Goal: Task Accomplishment & Management: Use online tool/utility

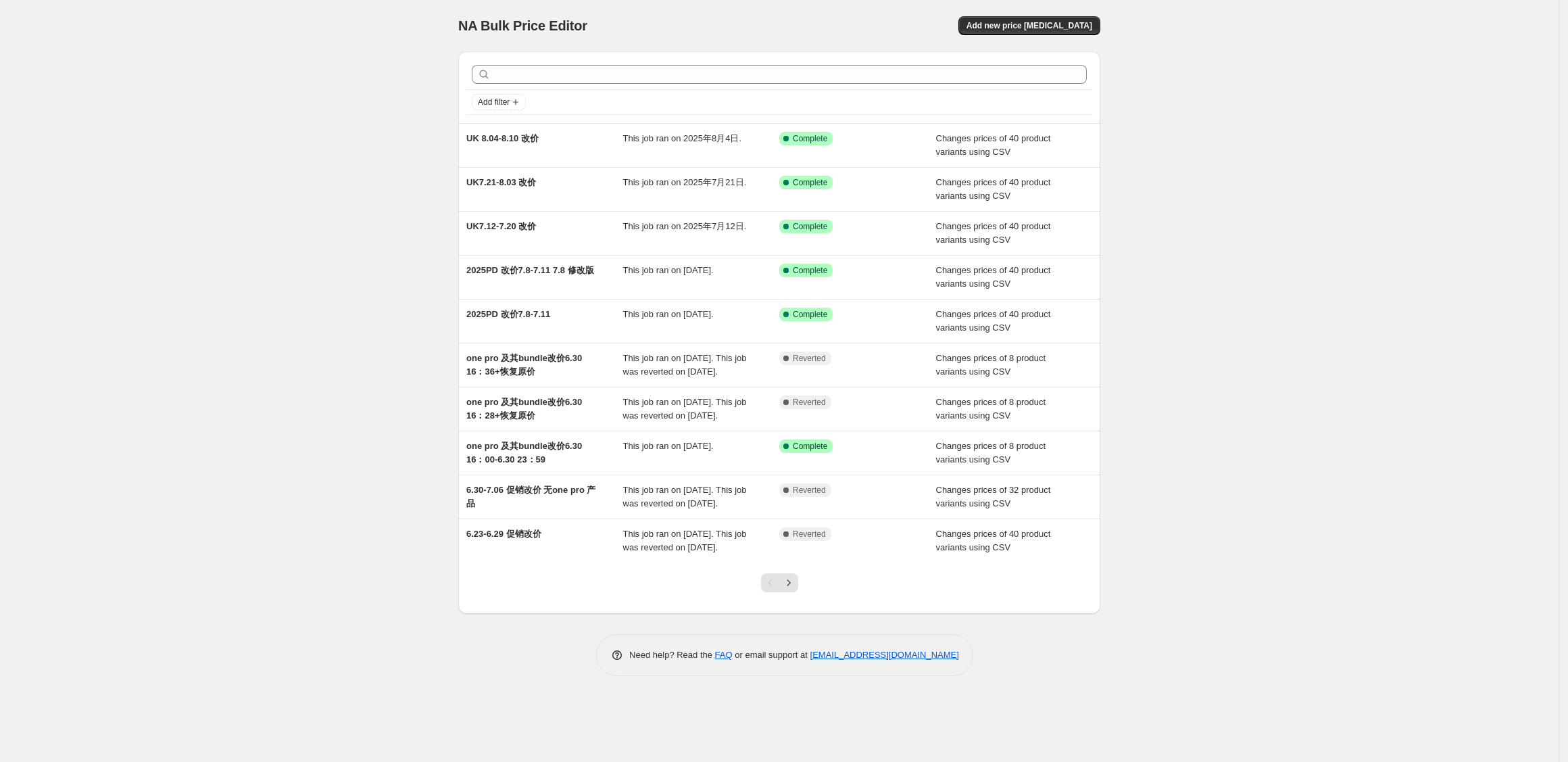
click at [307, 242] on div "NA Bulk Price Editor. This page is ready NA Bulk Price Editor Add new price cha…" at bounding box center [779, 381] width 1559 height 762
click at [1334, 115] on div "NA Bulk Price Editor. This page is ready NA Bulk Price Editor Add new price cha…" at bounding box center [779, 381] width 1559 height 762
click at [1068, 24] on span "Add new price change job" at bounding box center [1029, 26] width 126 height 11
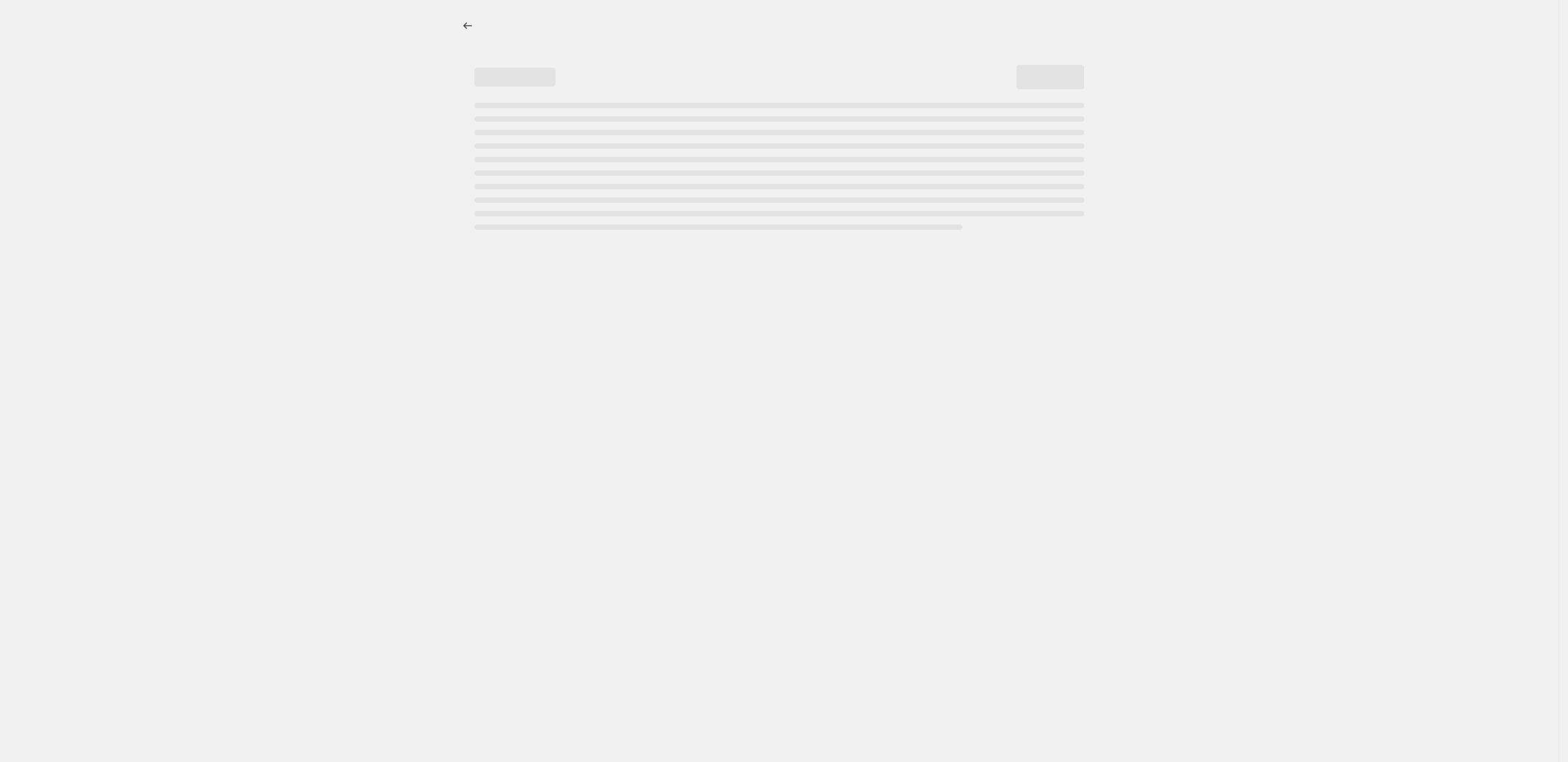
select select "percentage"
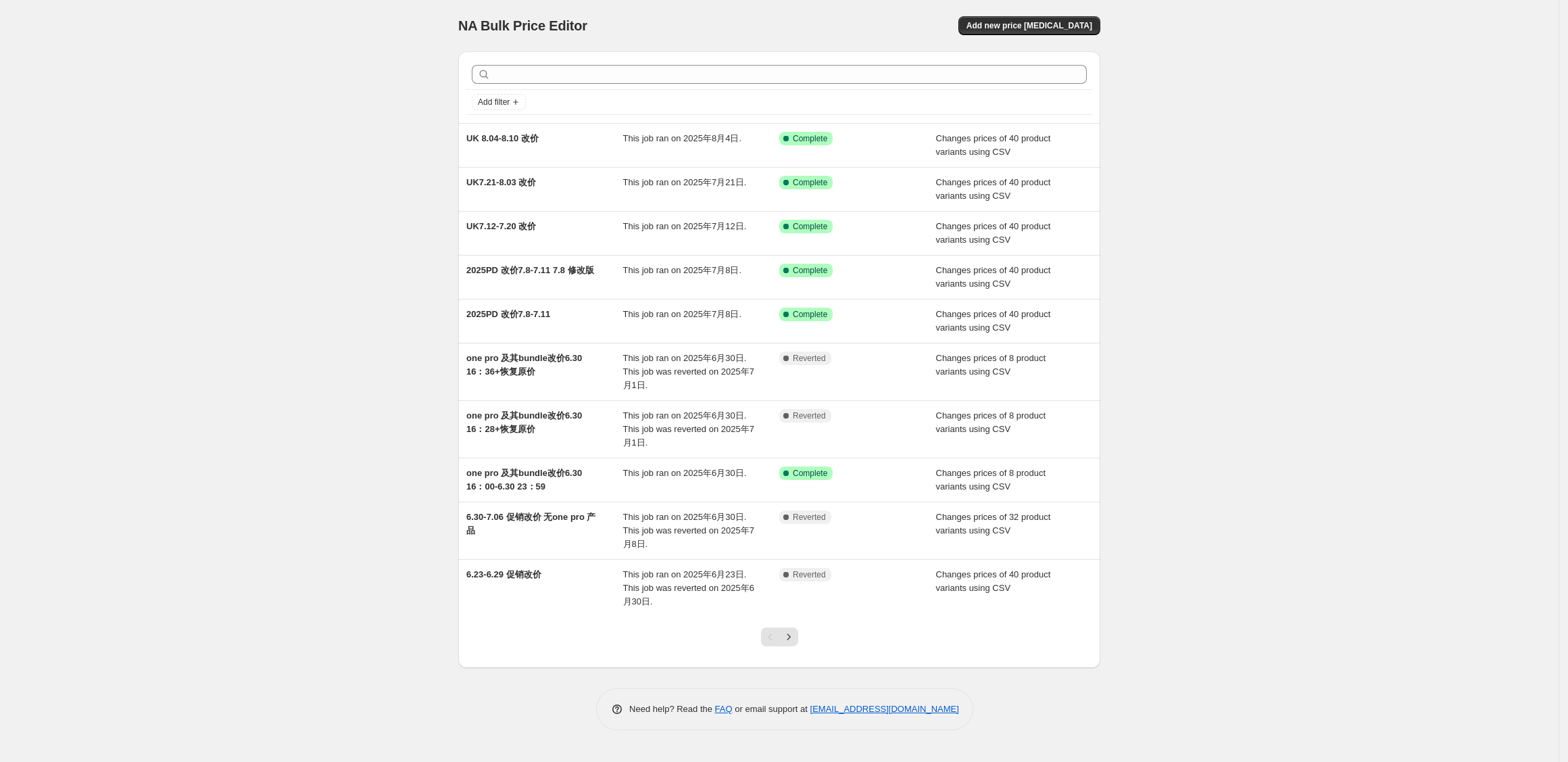
click at [243, 263] on div "NA Bulk Price Editor. This page is ready NA Bulk Price Editor Add new price cha…" at bounding box center [779, 381] width 1559 height 762
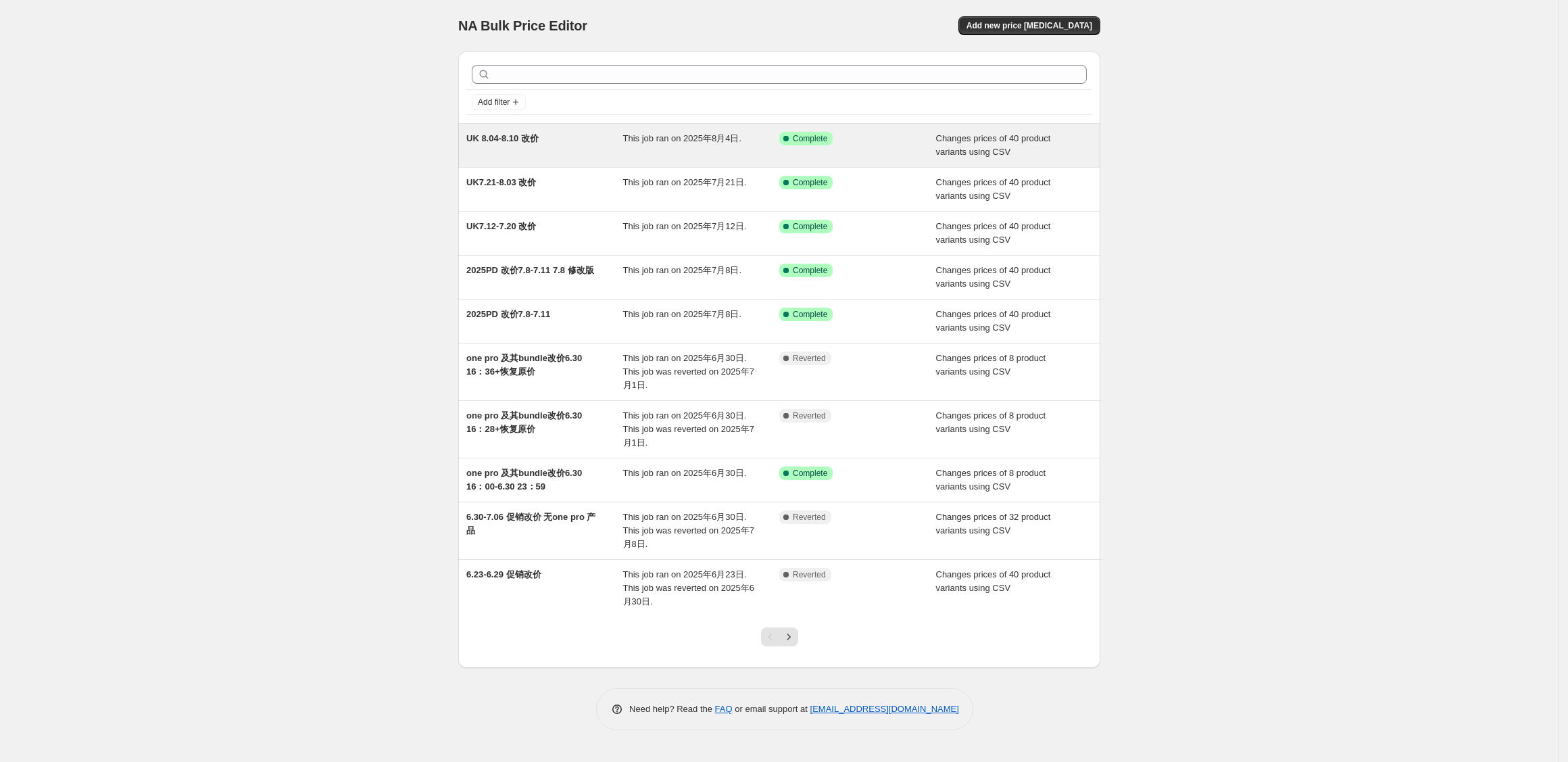
click at [609, 147] on div "UK 8.04-8.10 改价" at bounding box center [544, 145] width 157 height 27
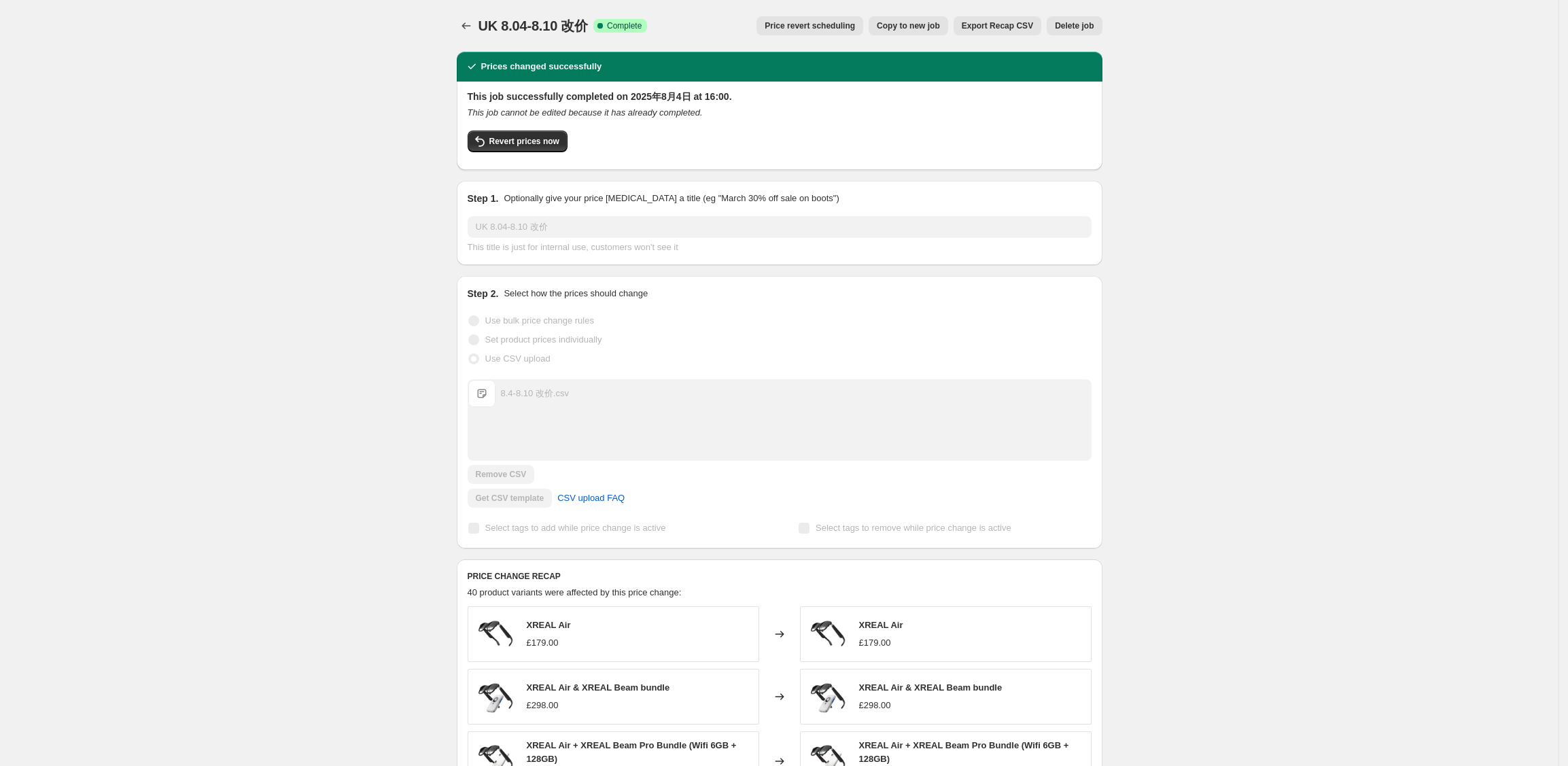
click at [927, 32] on button "Copy to new job" at bounding box center [909, 25] width 79 height 19
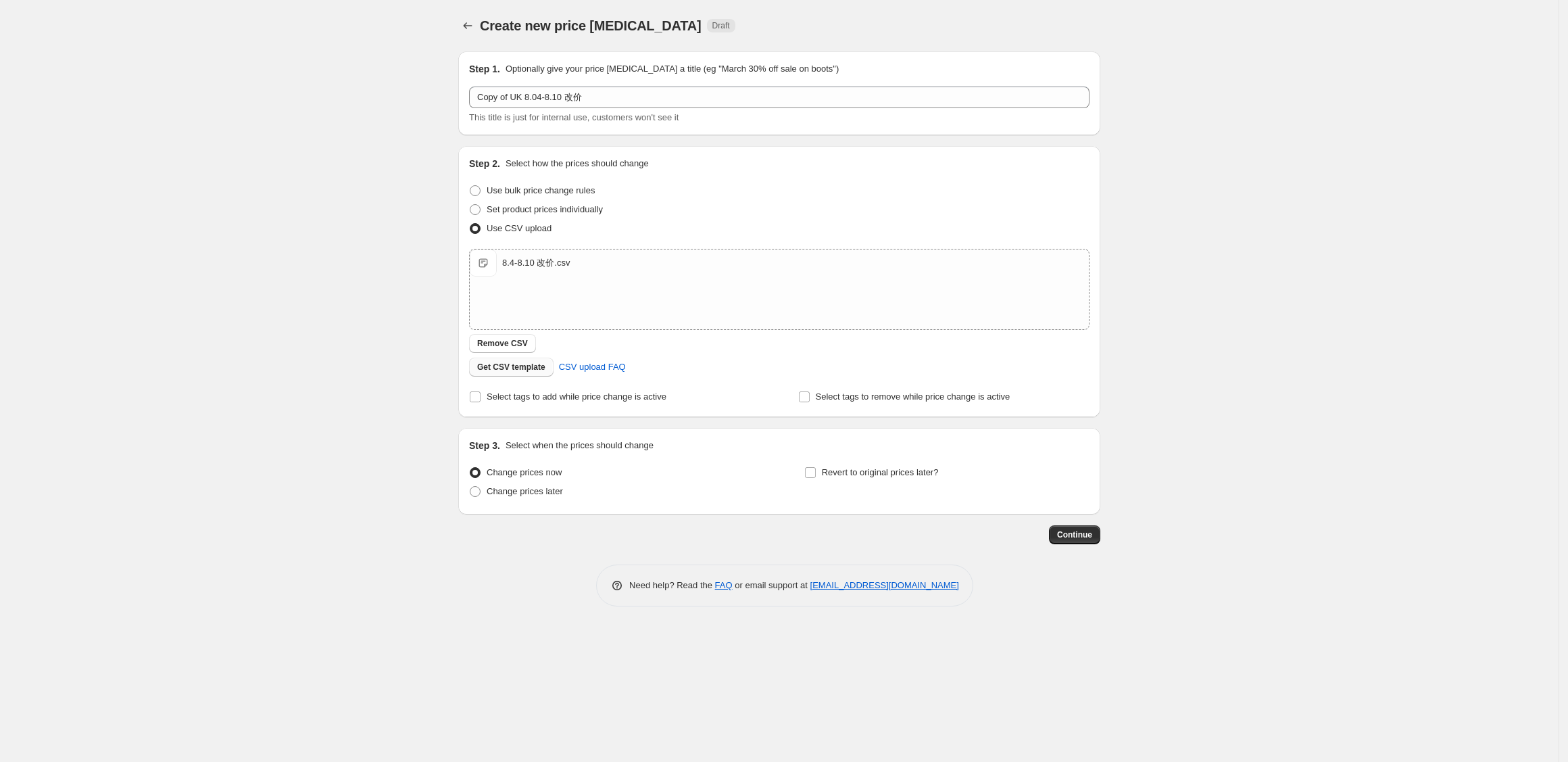
click at [490, 342] on span "Remove CSV" at bounding box center [502, 343] width 51 height 11
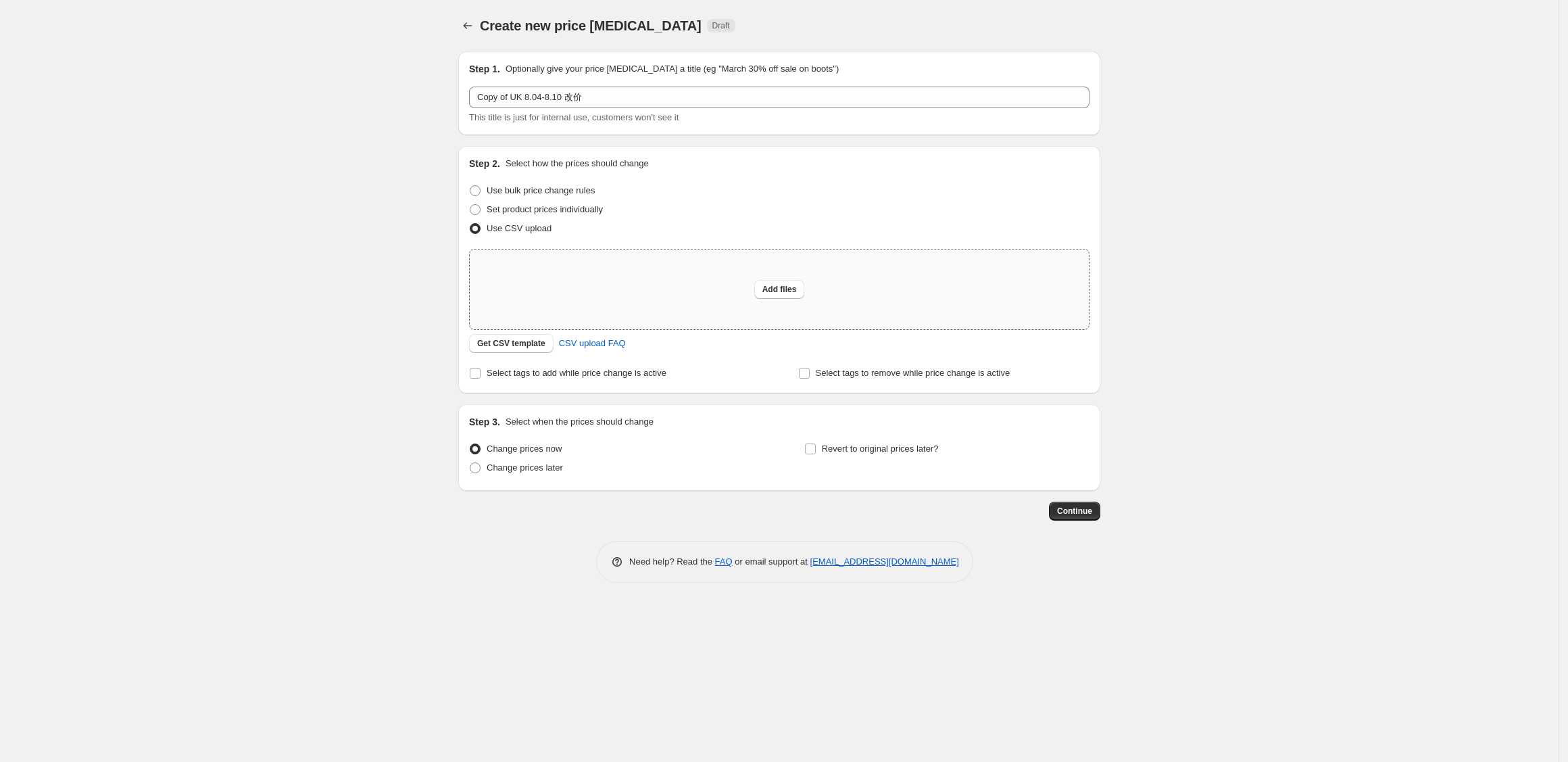
drag, startPoint x: 474, startPoint y: 239, endPoint x: 482, endPoint y: 248, distance: 12.0
click at [474, 240] on div "Step 2. Select how the prices should change Use bulk price change rules Set pro…" at bounding box center [779, 270] width 620 height 226
drag, startPoint x: 542, startPoint y: 474, endPoint x: 553, endPoint y: 472, distance: 11.2
click at [542, 474] on label "Change prices later" at bounding box center [515, 467] width 94 height 19
click at [471, 463] on input "Change prices later" at bounding box center [470, 463] width 1 height 1
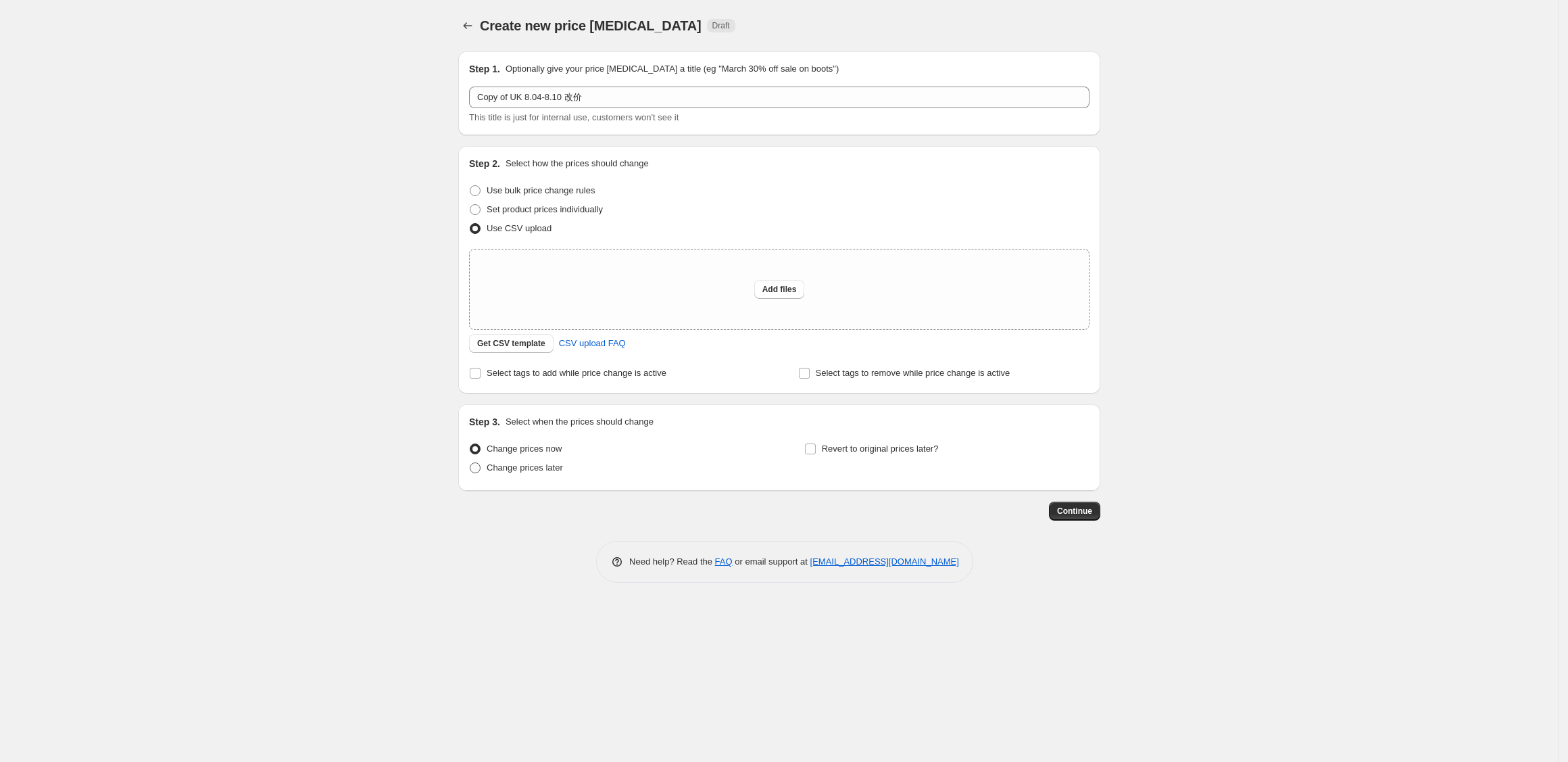
radio input "true"
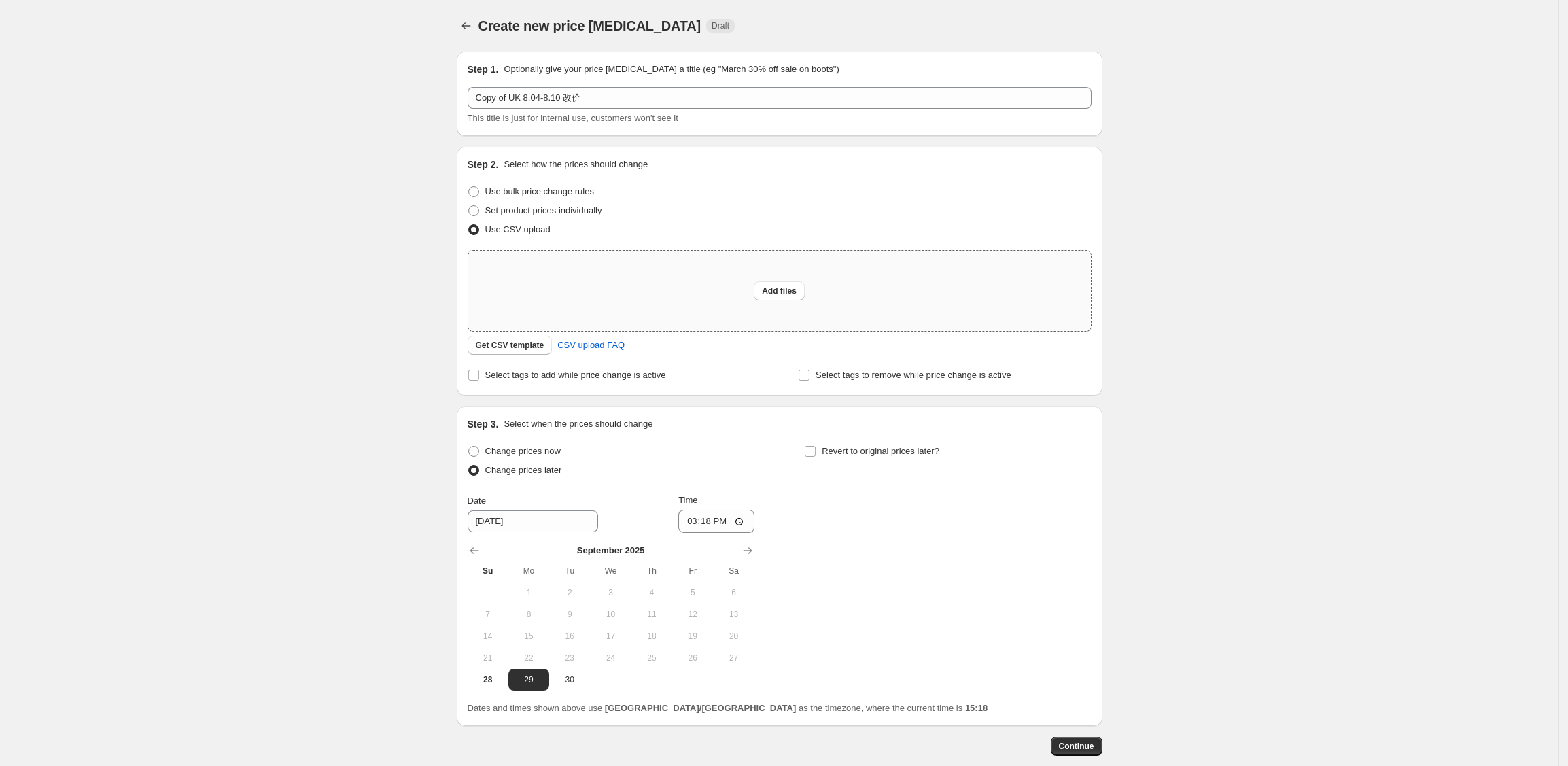
click at [706, 328] on div "Add files" at bounding box center [780, 290] width 623 height 80
type input "C:\fakepath\UK 10.7-8改价.csv"
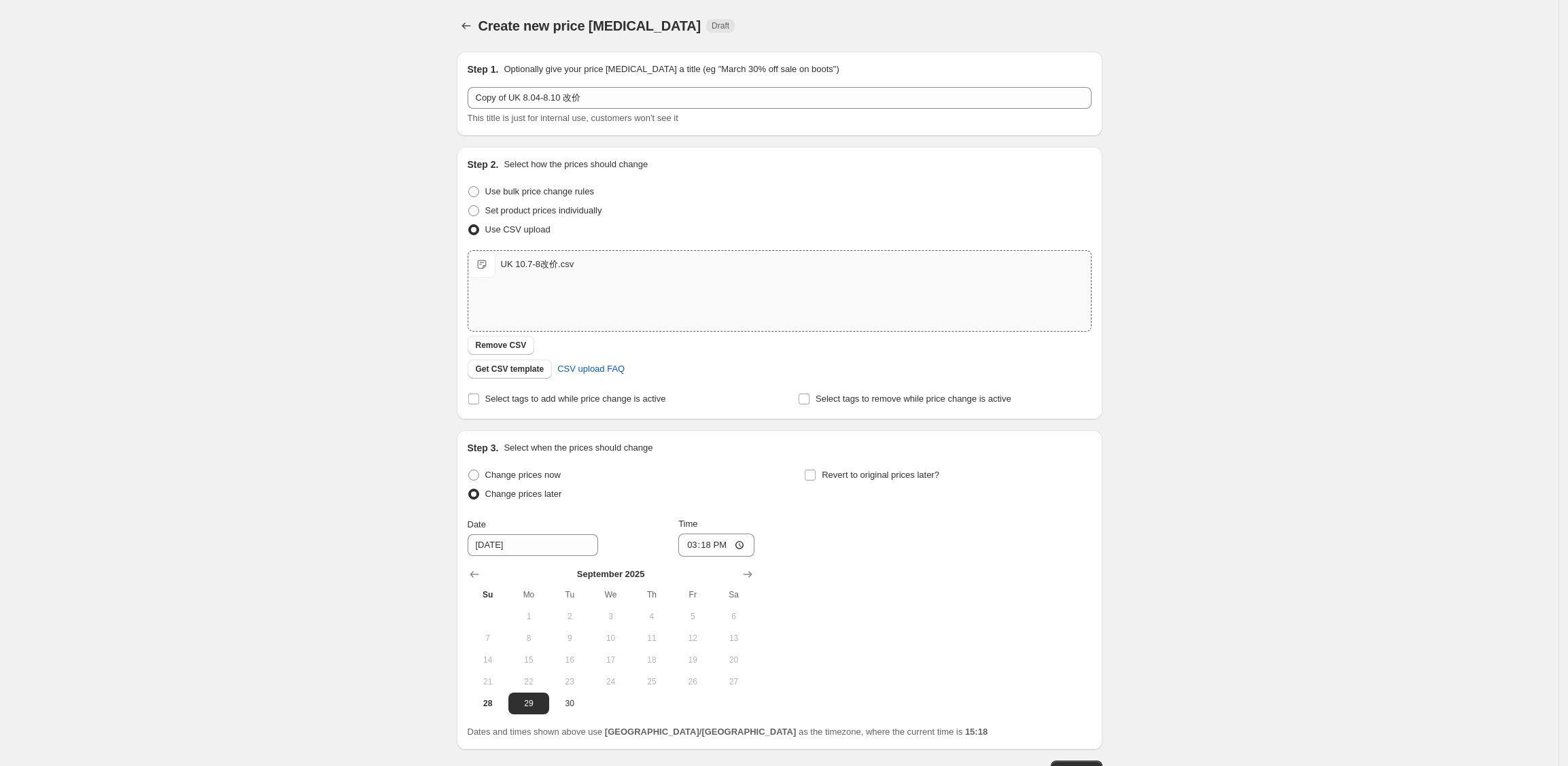
click at [333, 412] on div "Create new price change job. This page is ready Create new price change job Dra…" at bounding box center [779, 431] width 1559 height 862
click at [755, 568] on icon "Show next month, October 2025" at bounding box center [747, 574] width 14 height 14
click at [582, 645] on button "7" at bounding box center [569, 638] width 41 height 22
type input "10/7/2025"
click at [714, 544] on input "15:18" at bounding box center [716, 545] width 76 height 23
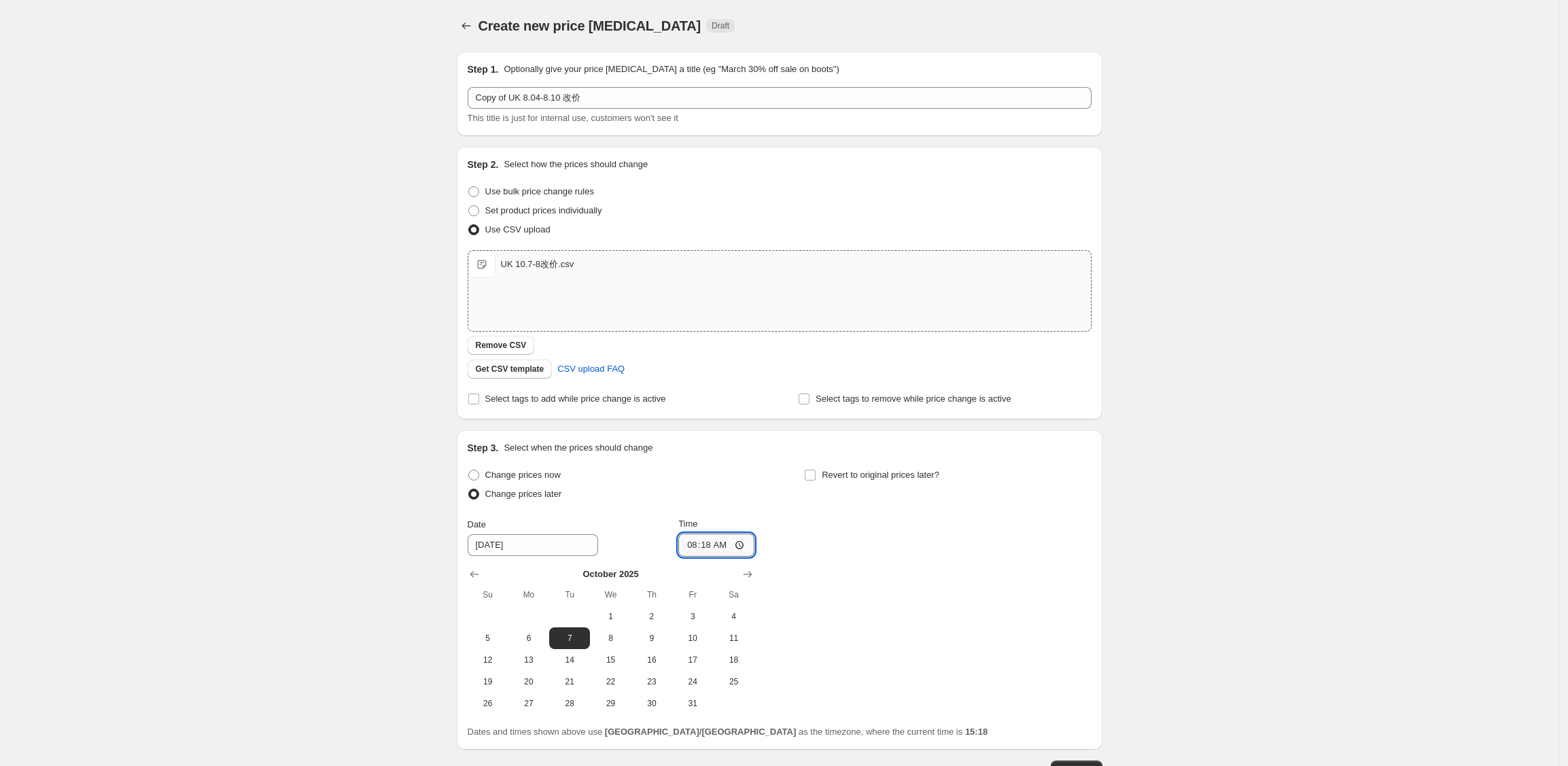
type input "08:00"
click at [822, 580] on div "Change prices now Change prices later Date 10/7/2025 Time 08:00 October 2025 Su…" at bounding box center [780, 589] width 624 height 249
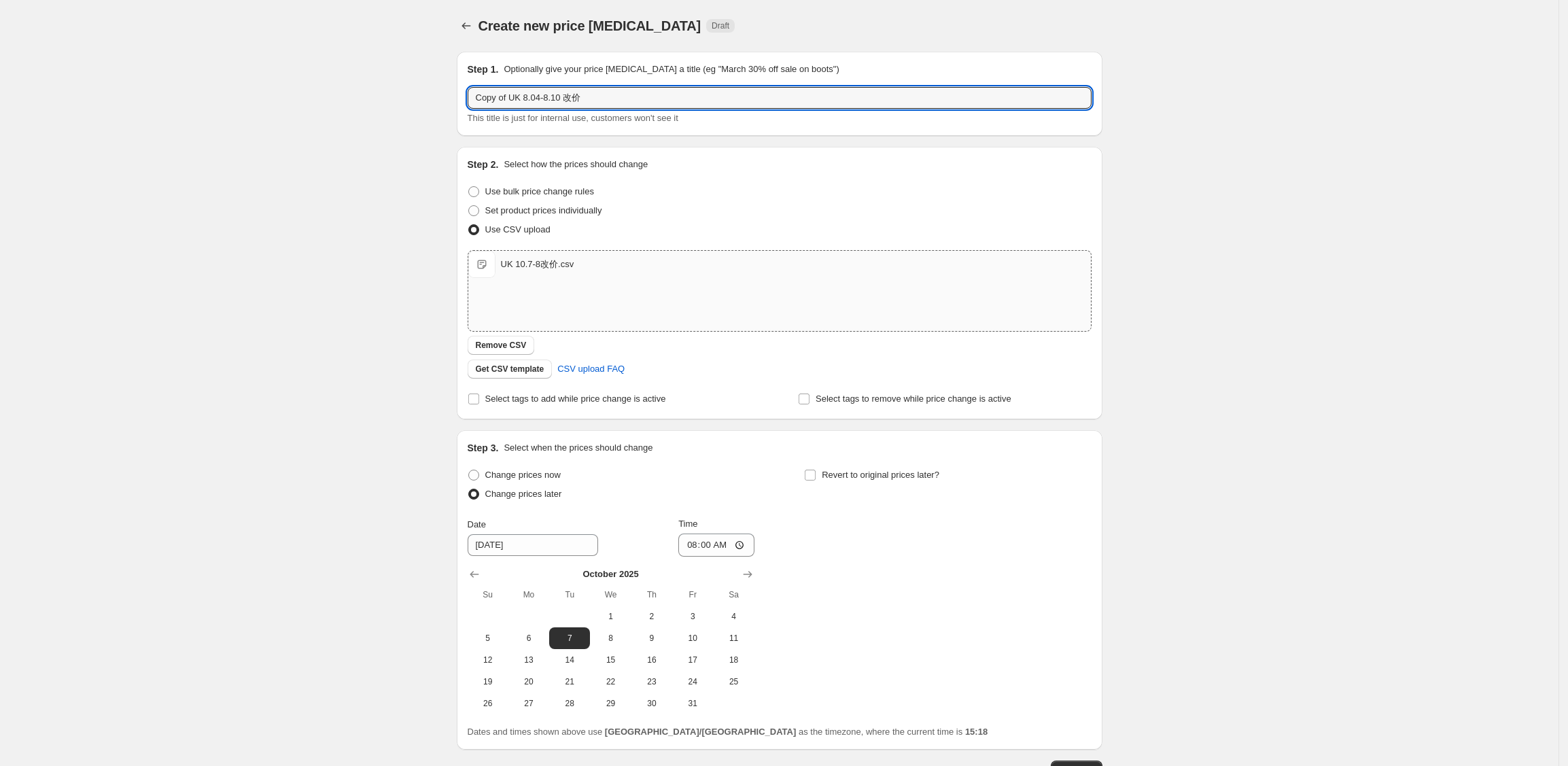
drag, startPoint x: 512, startPoint y: 93, endPoint x: 452, endPoint y: 95, distance: 60.0
click at [452, 95] on div "Step 1. Optionally give your price change job a title (eg "March 30% off sale o…" at bounding box center [775, 410] width 656 height 739
drag, startPoint x: 495, startPoint y: 101, endPoint x: 589, endPoint y: 106, distance: 94.1
click at [589, 106] on input "UK 8.04-8.10 改价" at bounding box center [780, 98] width 624 height 22
type input "UK 10.7-10.8 秋PD 改价"
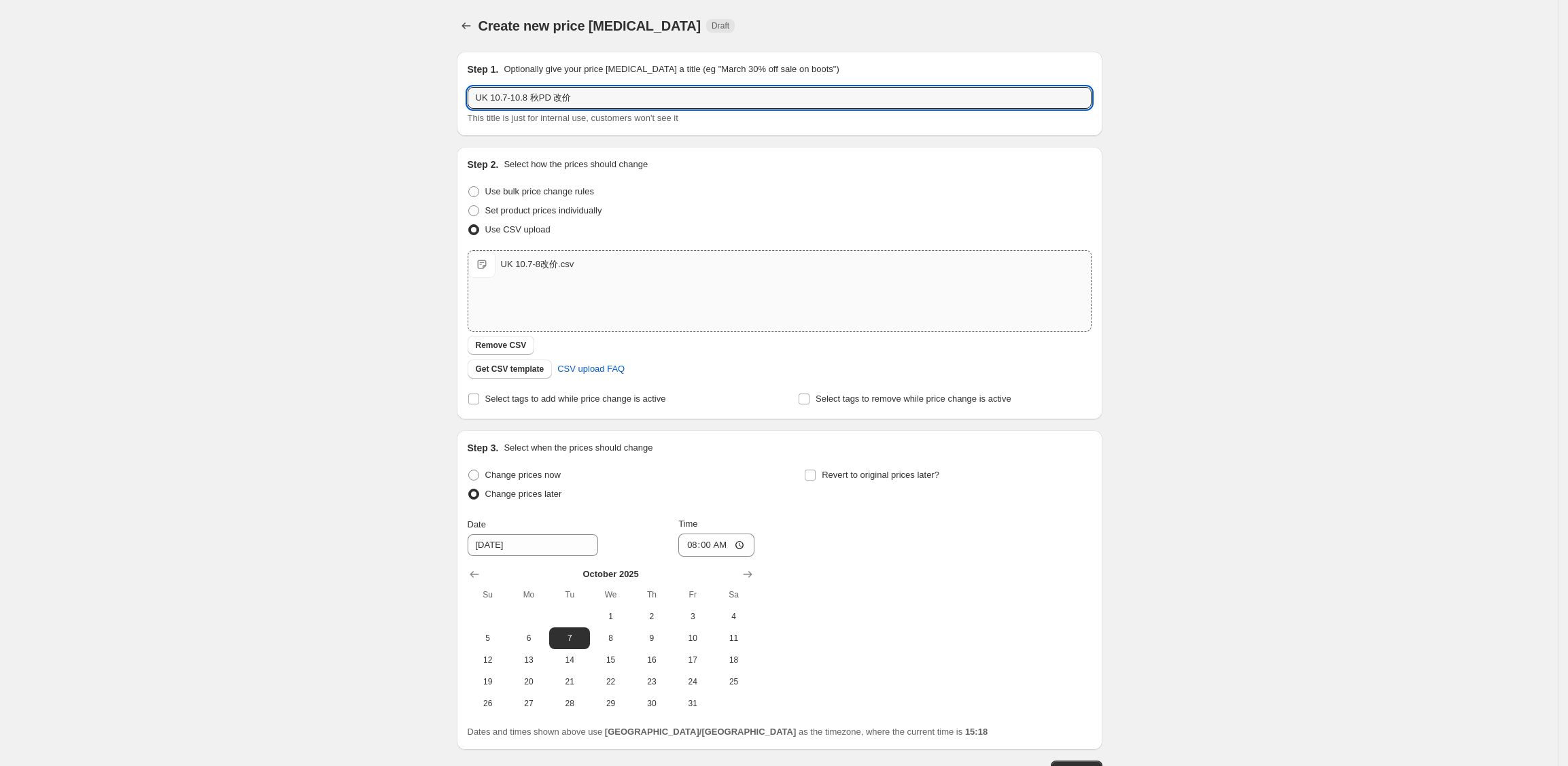
click at [369, 208] on div "Create new price change job. This page is ready Create new price change job Dra…" at bounding box center [779, 431] width 1559 height 862
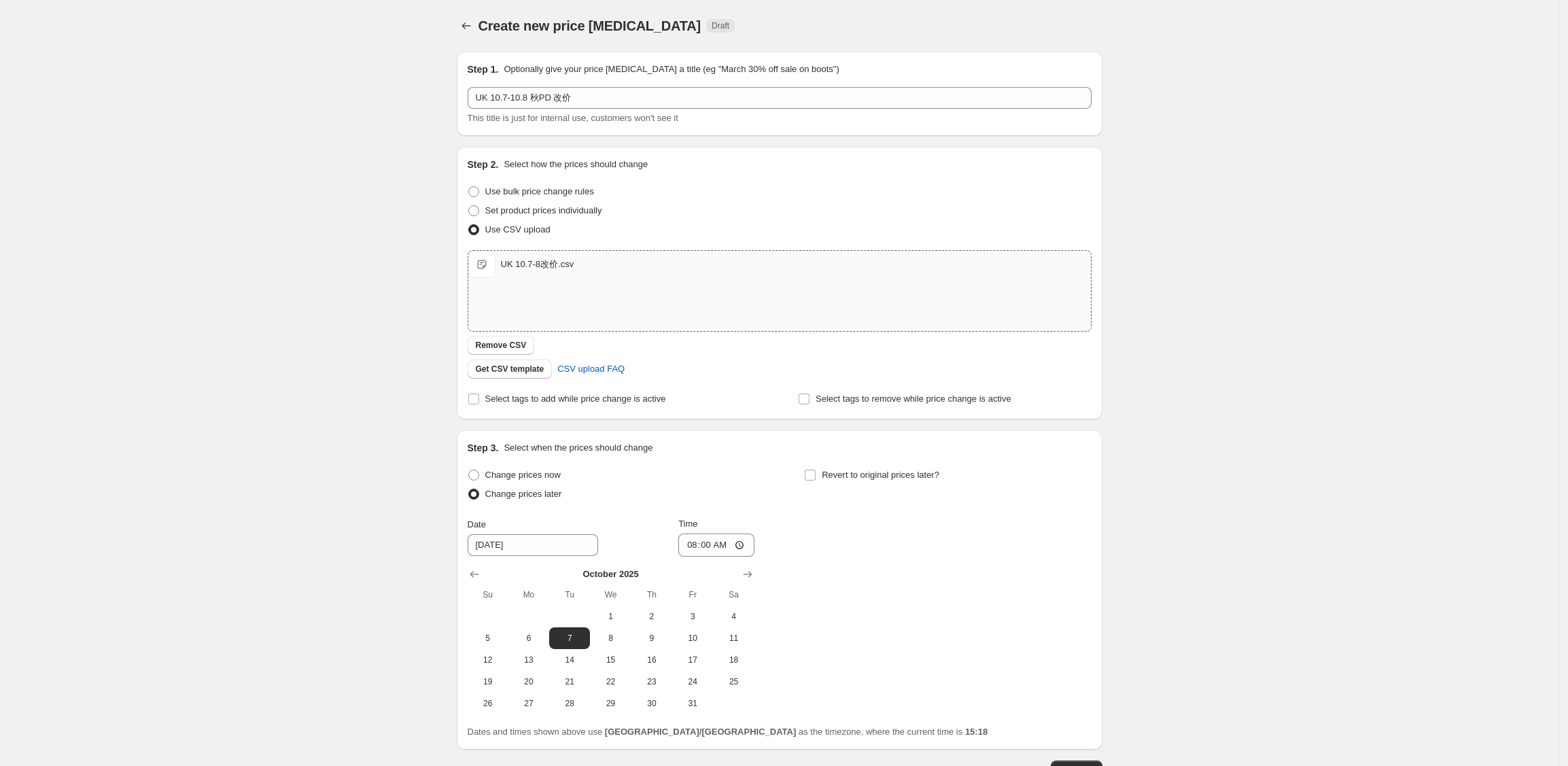
click at [342, 390] on div "Create new price change job. This page is ready Create new price change job Dra…" at bounding box center [779, 431] width 1559 height 862
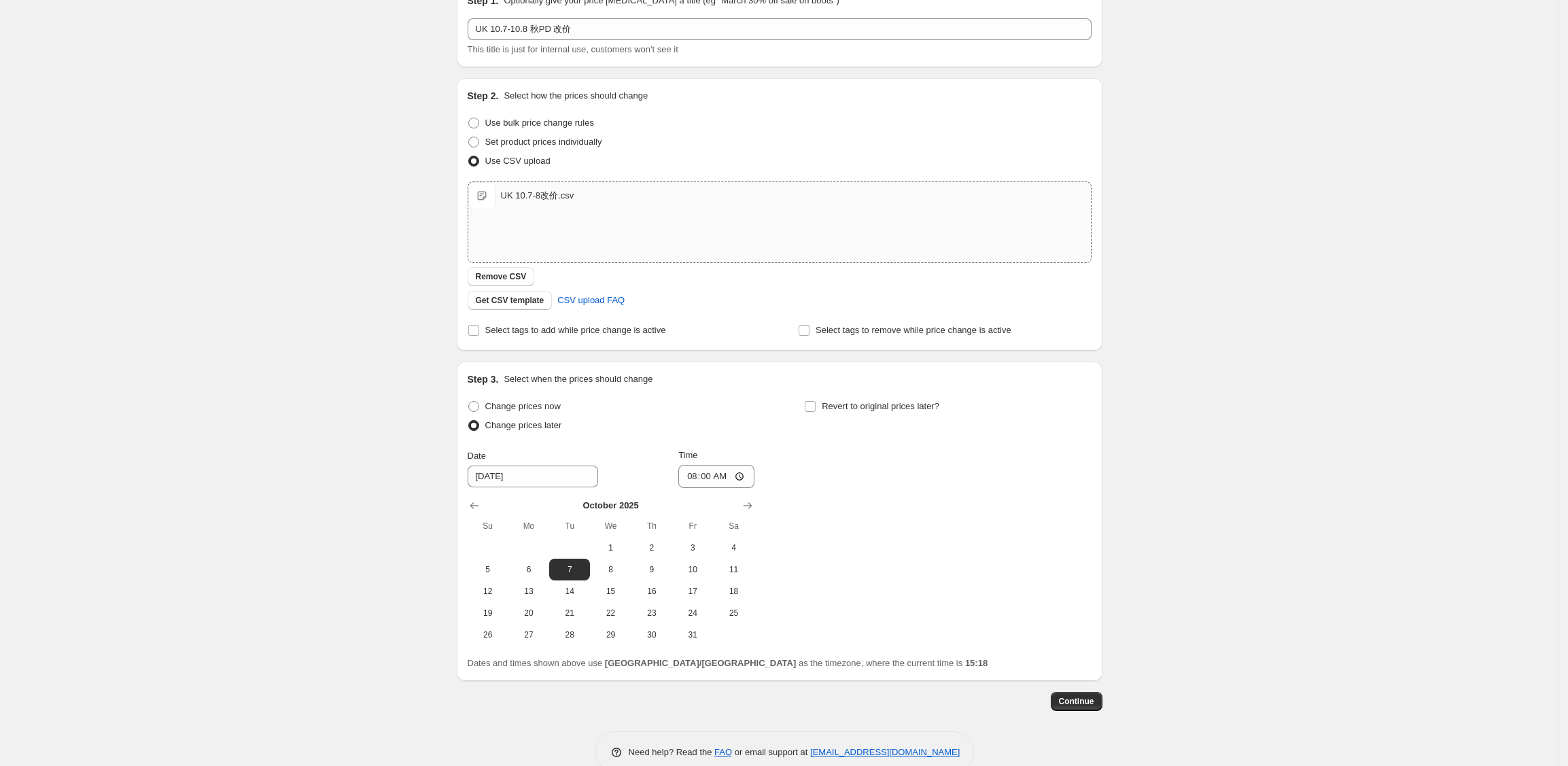
scroll to position [96, 0]
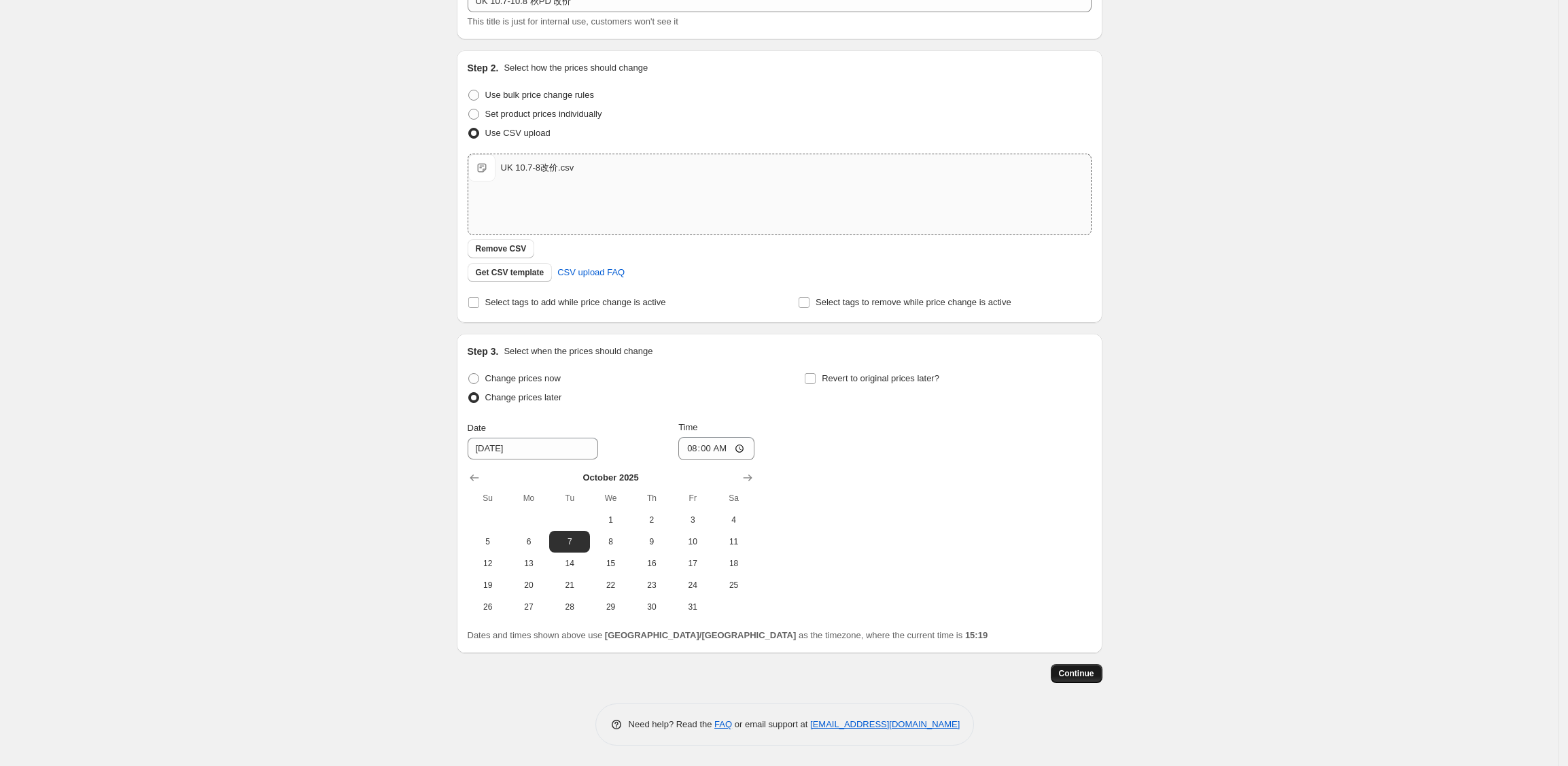
click at [1082, 678] on span "Continue" at bounding box center [1077, 673] width 35 height 11
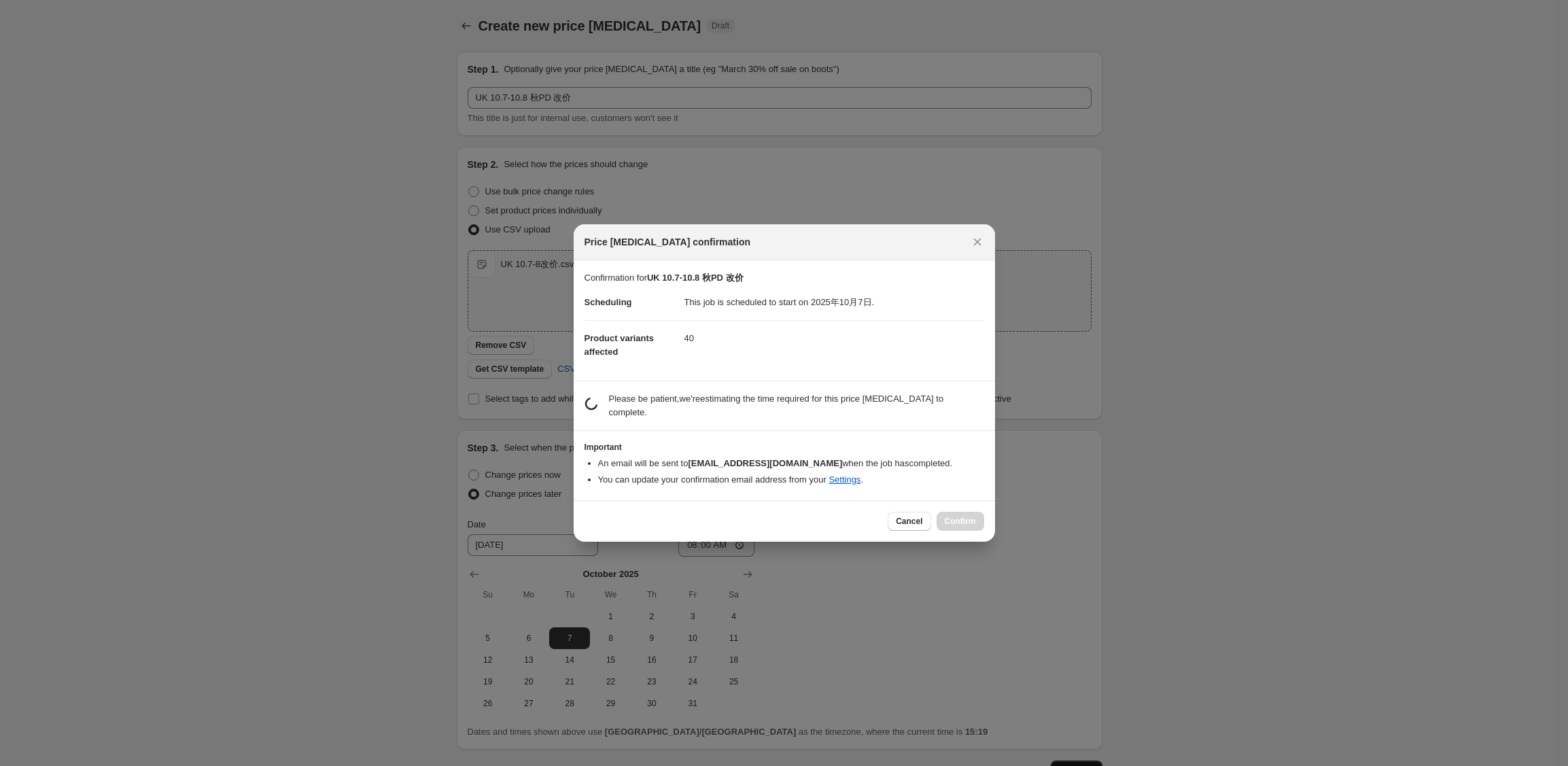
scroll to position [0, 0]
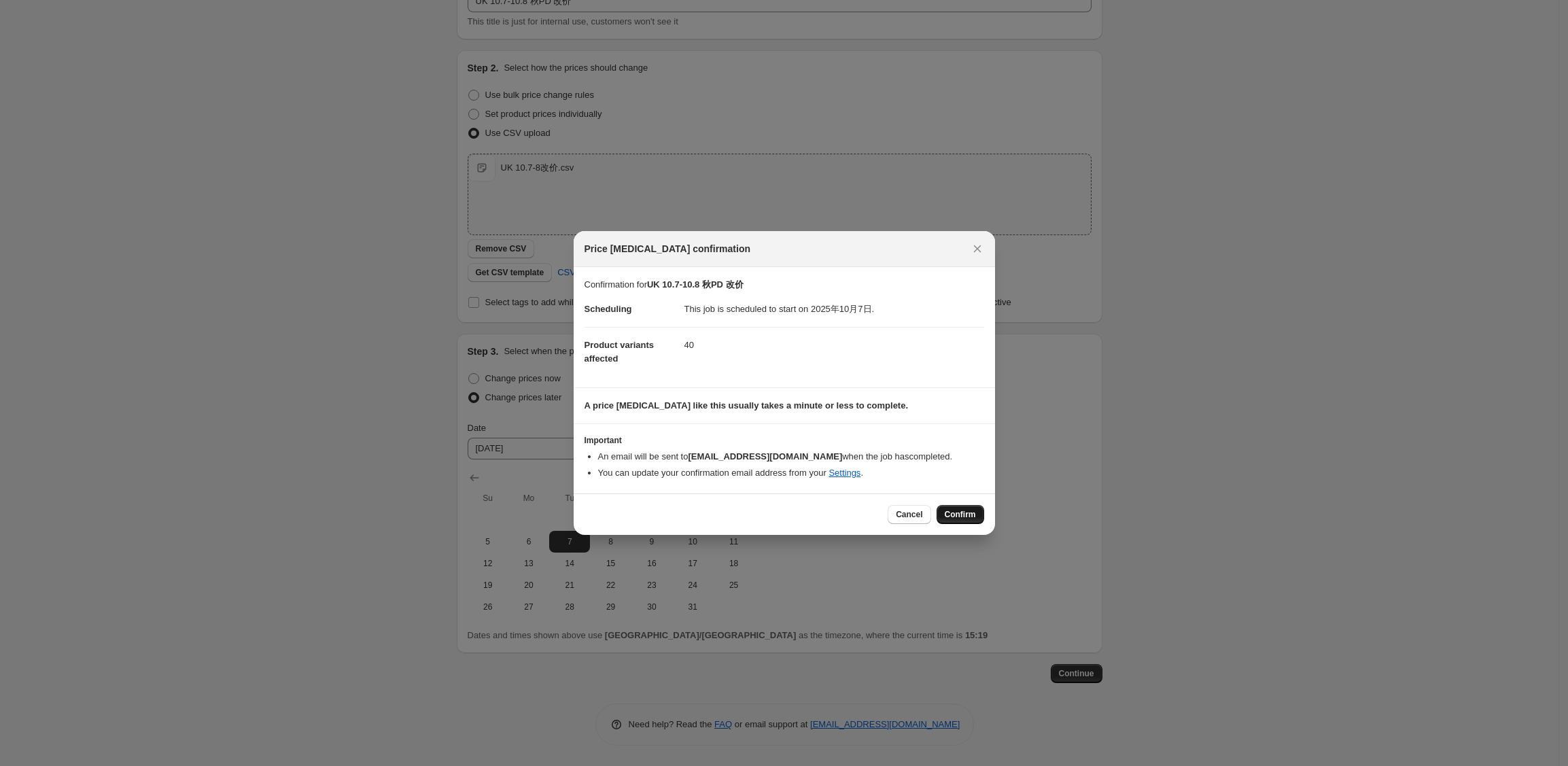
click at [960, 513] on span "Confirm" at bounding box center [960, 515] width 32 height 11
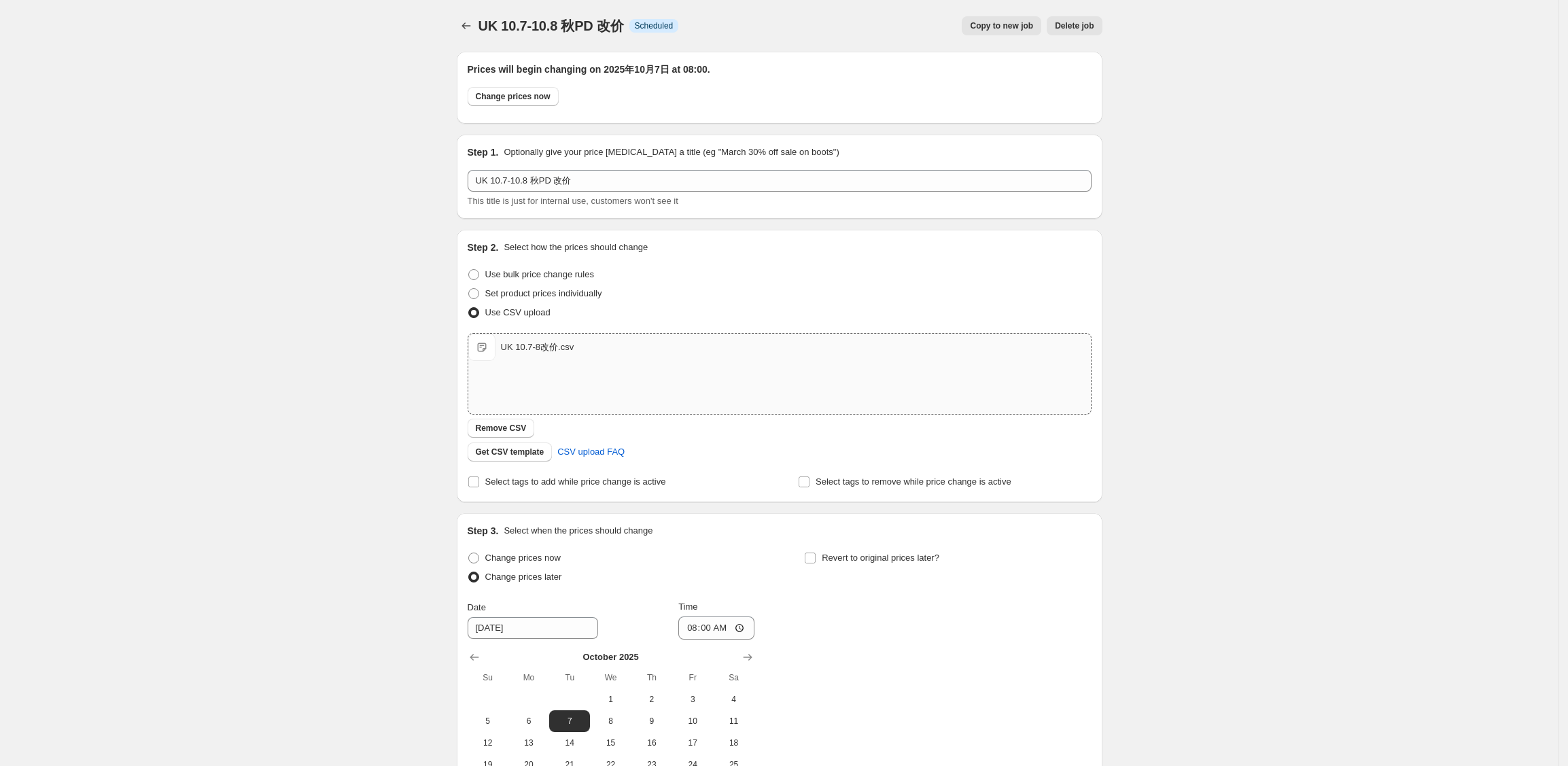
click at [1201, 456] on div "UK 10.7-10.8 秋PD 改价. This page is ready UK 10.7-10.8 秋PD 改价 Info Scheduled Copy…" at bounding box center [779, 472] width 1559 height 945
click at [1220, 477] on div "UK 10.7-10.8 秋PD 改价. This page is ready UK 10.7-10.8 秋PD 改价 Info Scheduled Copy…" at bounding box center [779, 472] width 1559 height 945
click at [472, 29] on icon "Price change jobs" at bounding box center [466, 25] width 14 height 14
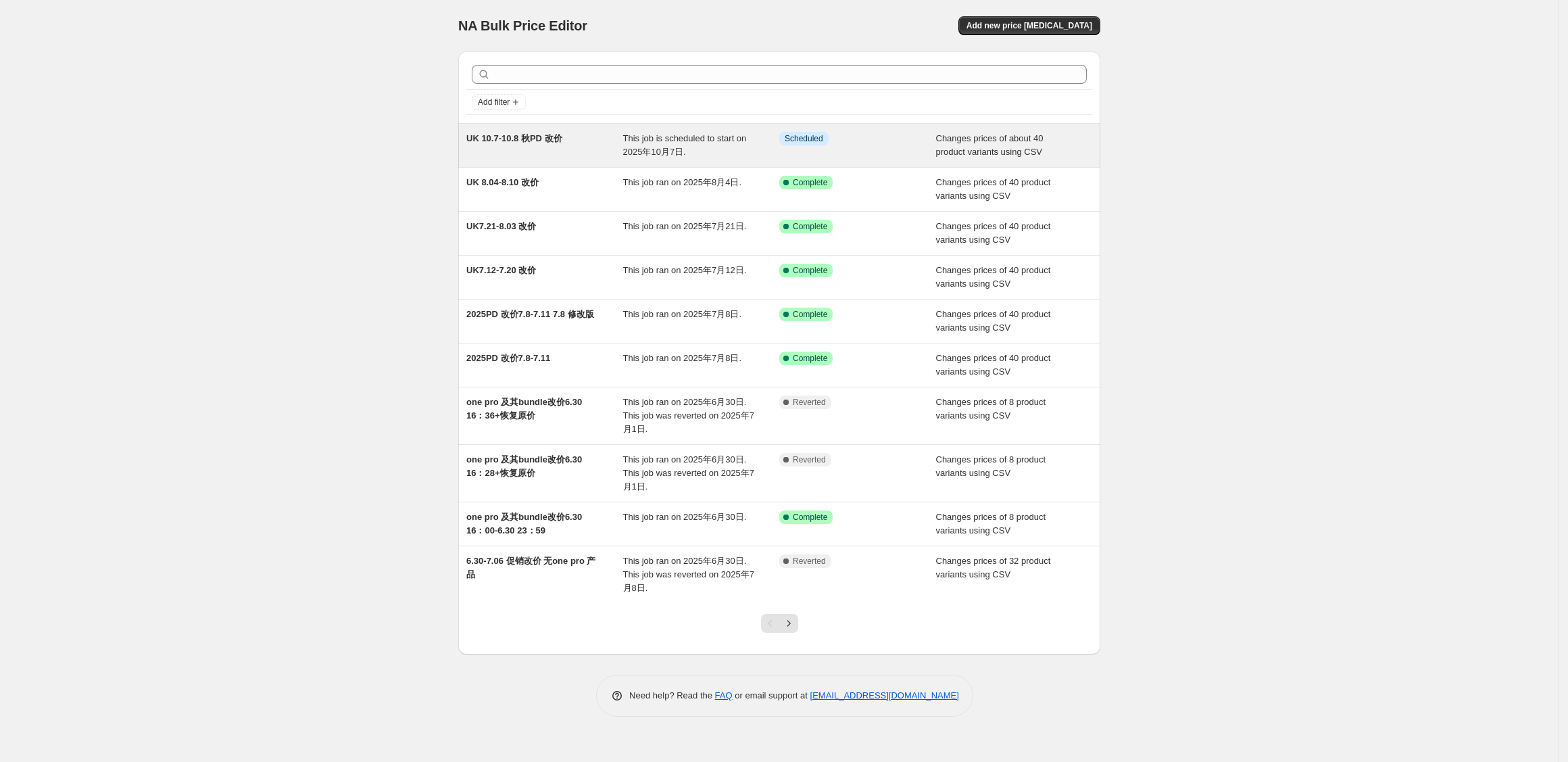
click at [910, 143] on div "Info Scheduled" at bounding box center [847, 138] width 136 height 13
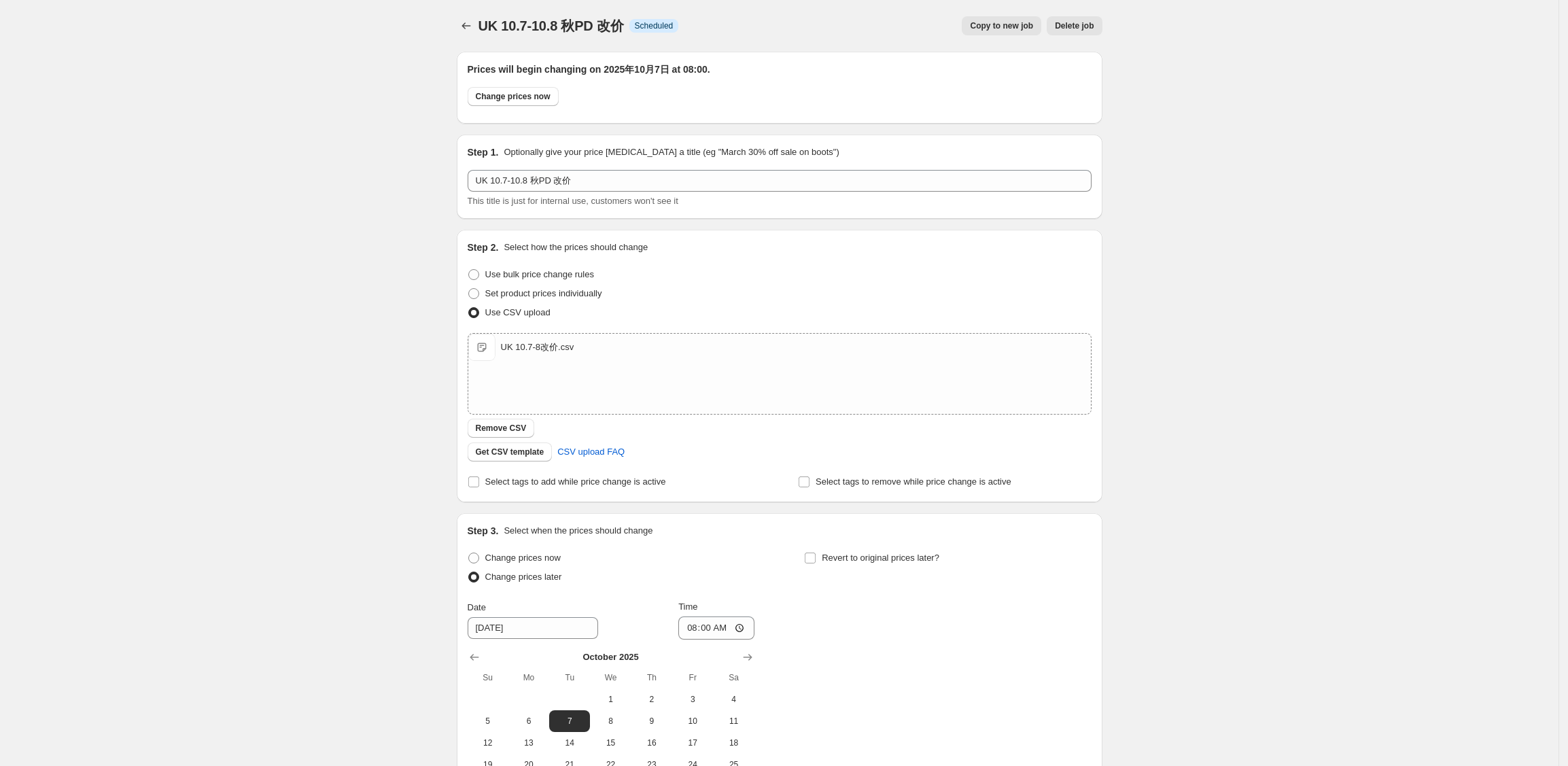
click at [1022, 25] on span "Copy to new job" at bounding box center [1002, 26] width 63 height 11
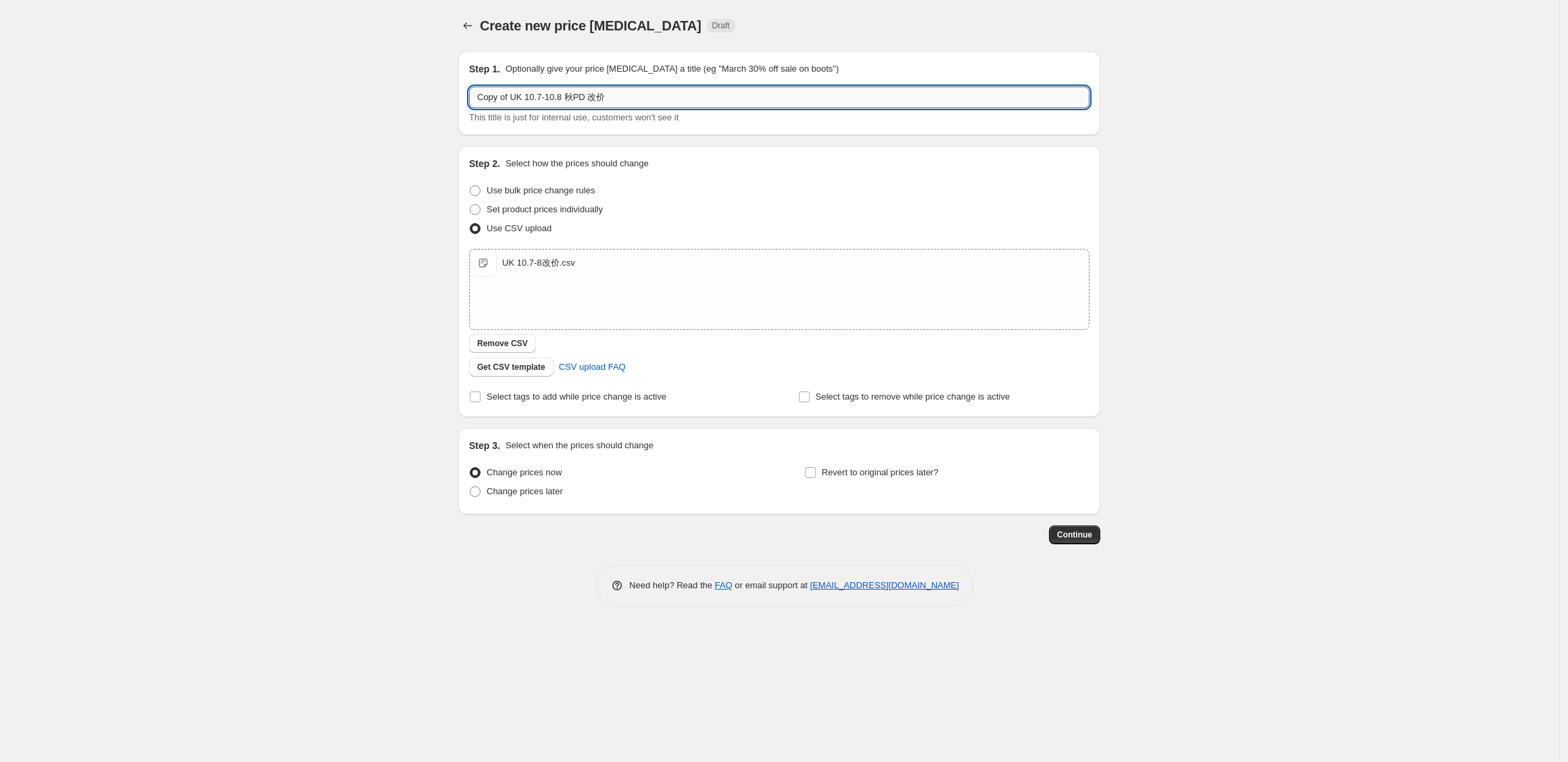
click at [566, 91] on input "Copy of UK 10.7-10.8 秋PD 改价" at bounding box center [779, 98] width 620 height 22
click at [542, 95] on input "Copy of UK 10.7-10.8 秋PD 改价" at bounding box center [779, 98] width 620 height 22
drag, startPoint x: 541, startPoint y: 103, endPoint x: 663, endPoint y: 108, distance: 122.1
click at [663, 108] on input "Copy of UK 10.7-10.8 秋PD 改价" at bounding box center [779, 98] width 620 height 22
drag, startPoint x: 510, startPoint y: 100, endPoint x: 446, endPoint y: 99, distance: 64.0
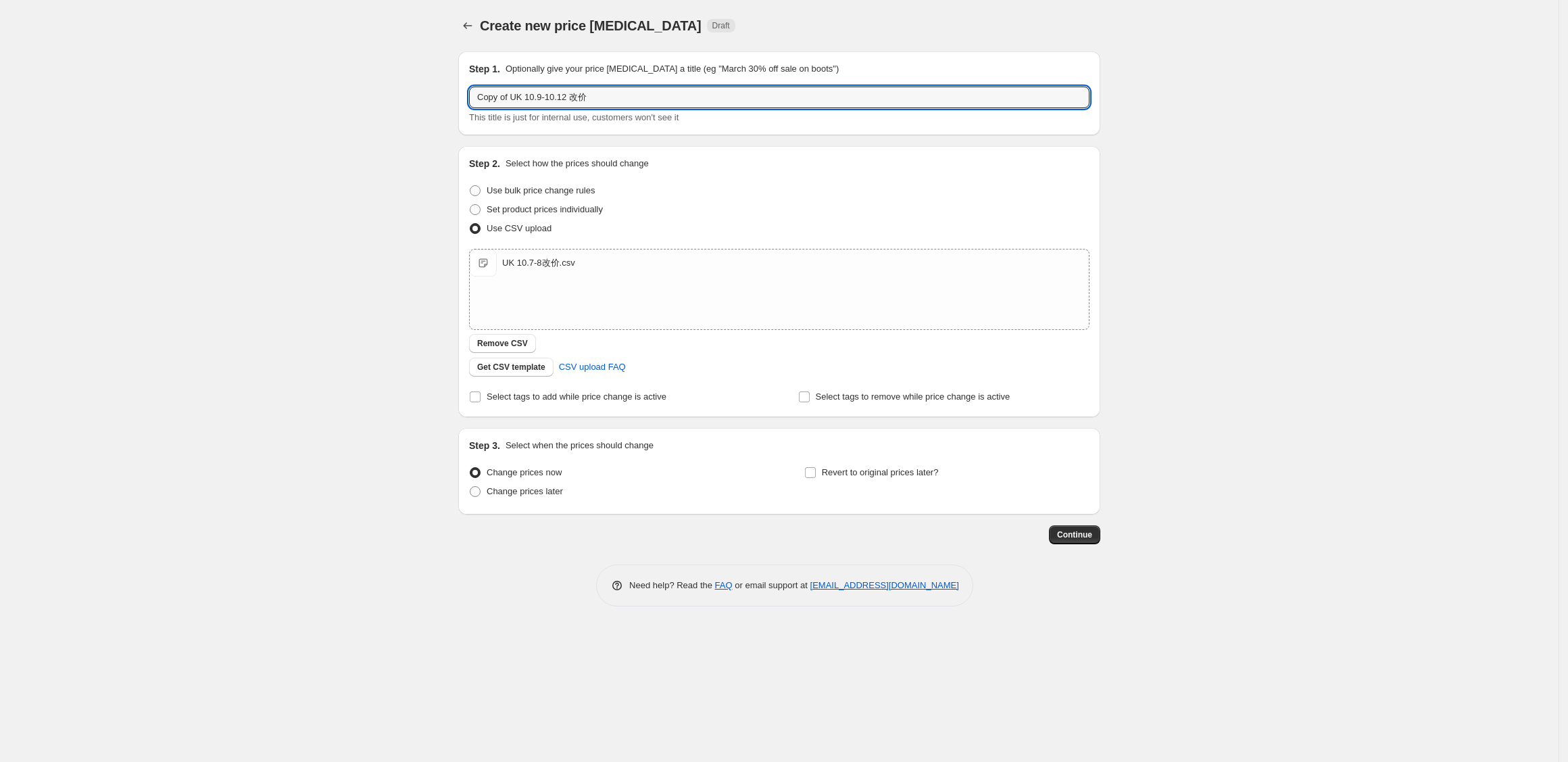
click at [446, 99] on div "Create new price change job. This page is ready Create new price change job Dra…" at bounding box center [779, 313] width 674 height 627
type input "UK 10.9-10.12 改价"
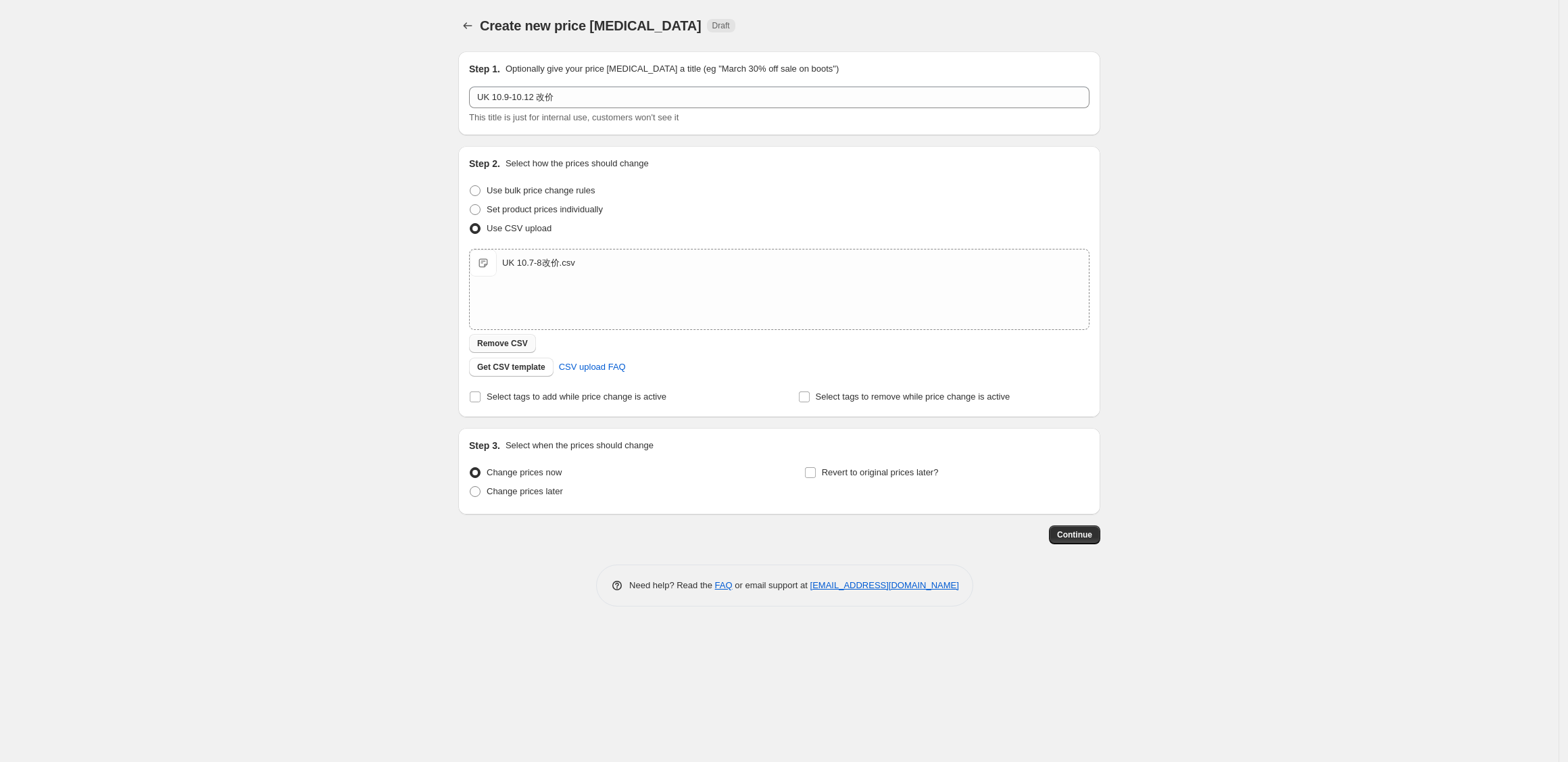
click at [510, 345] on span "Remove CSV" at bounding box center [502, 343] width 51 height 11
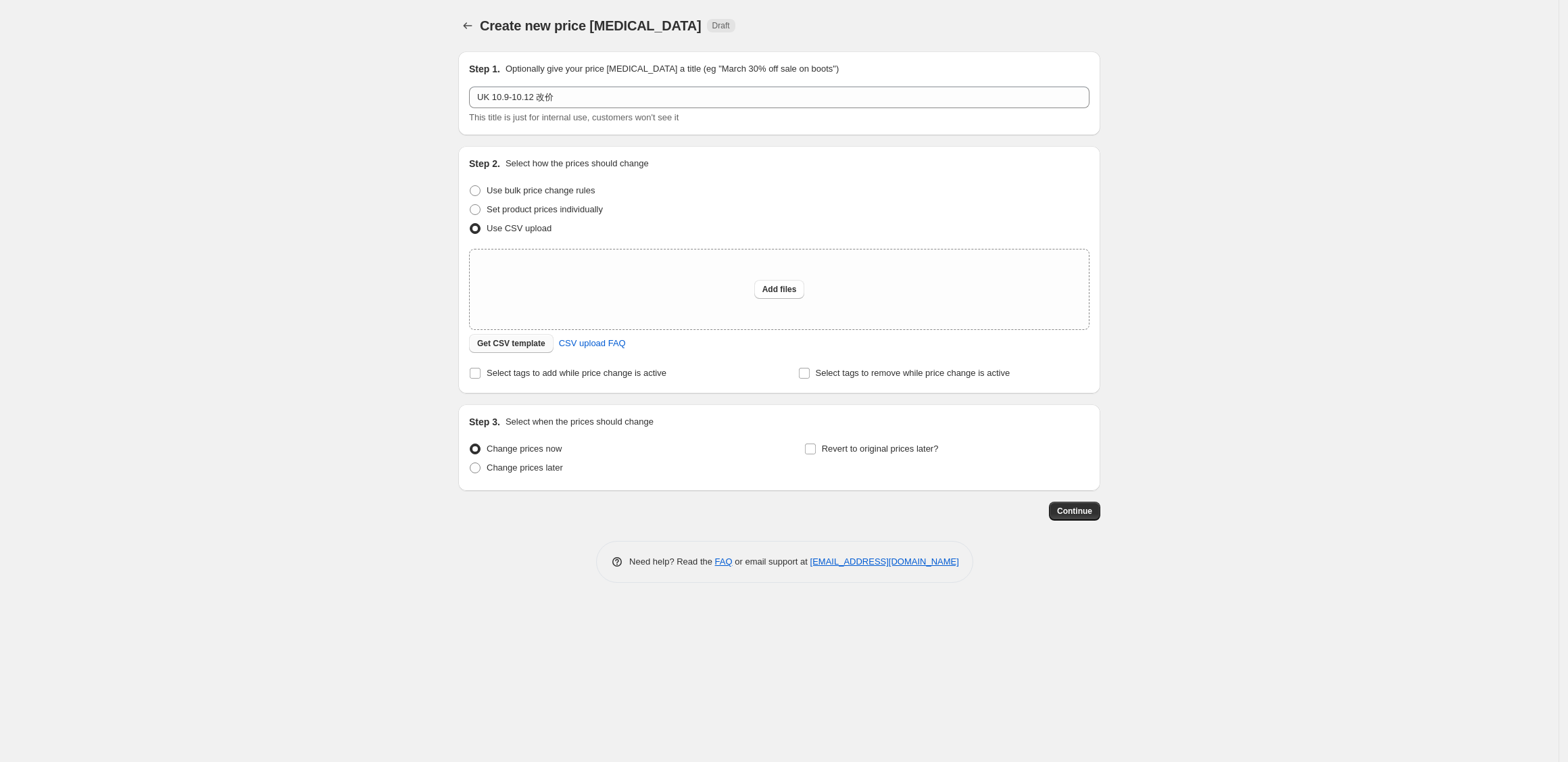
click at [554, 286] on div "Add files" at bounding box center [779, 289] width 619 height 80
type input "C:\fakepath\UK 10.9-12 改价.csv"
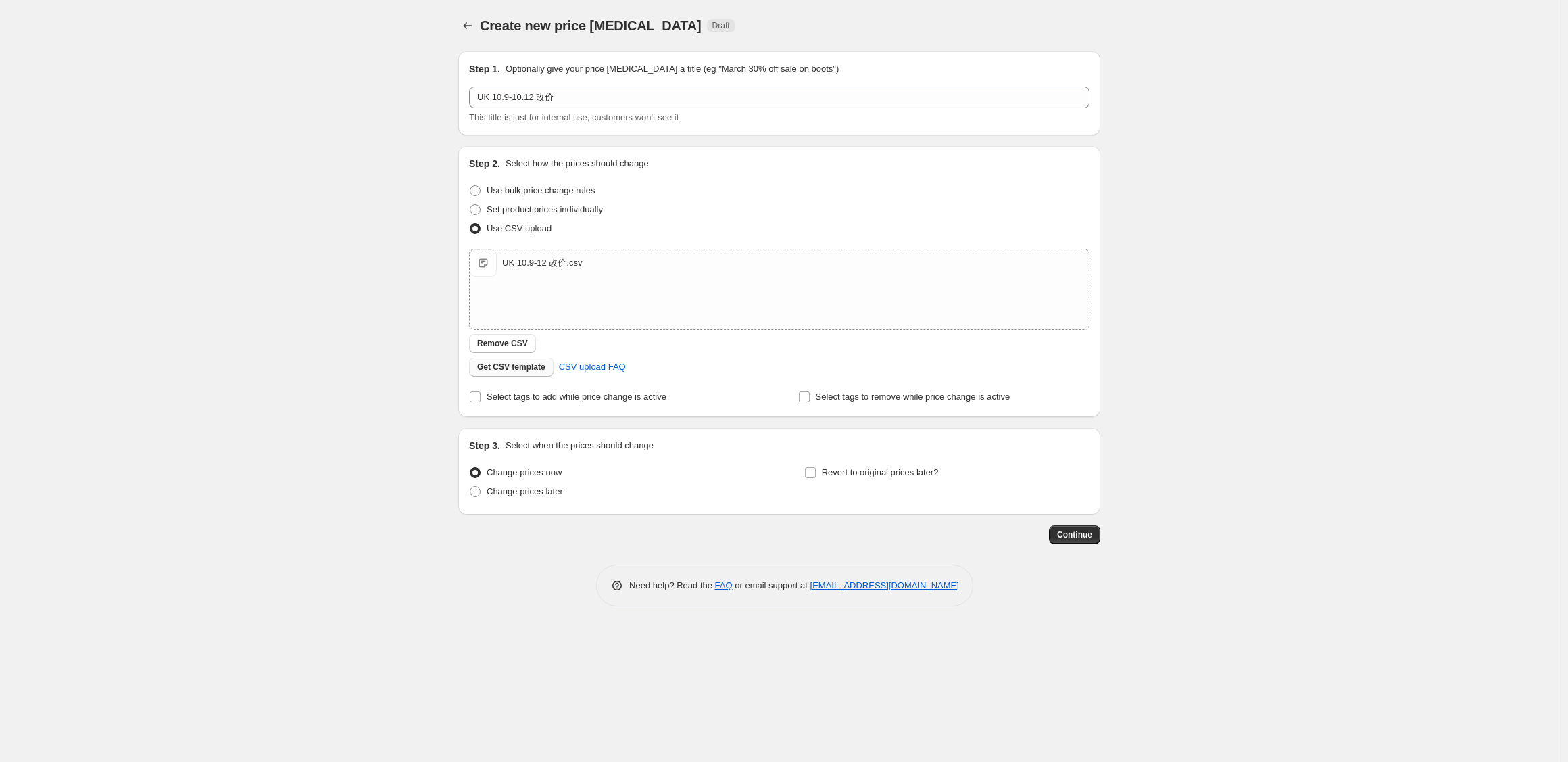
drag, startPoint x: 361, startPoint y: 410, endPoint x: 461, endPoint y: 489, distance: 127.4
click at [361, 411] on div "Create new price change job. This page is ready Create new price change job Dra…" at bounding box center [779, 381] width 1559 height 762
click at [509, 490] on span "Change prices later" at bounding box center [524, 490] width 76 height 10
click at [471, 487] on input "Change prices later" at bounding box center [470, 486] width 1 height 1
radio input "true"
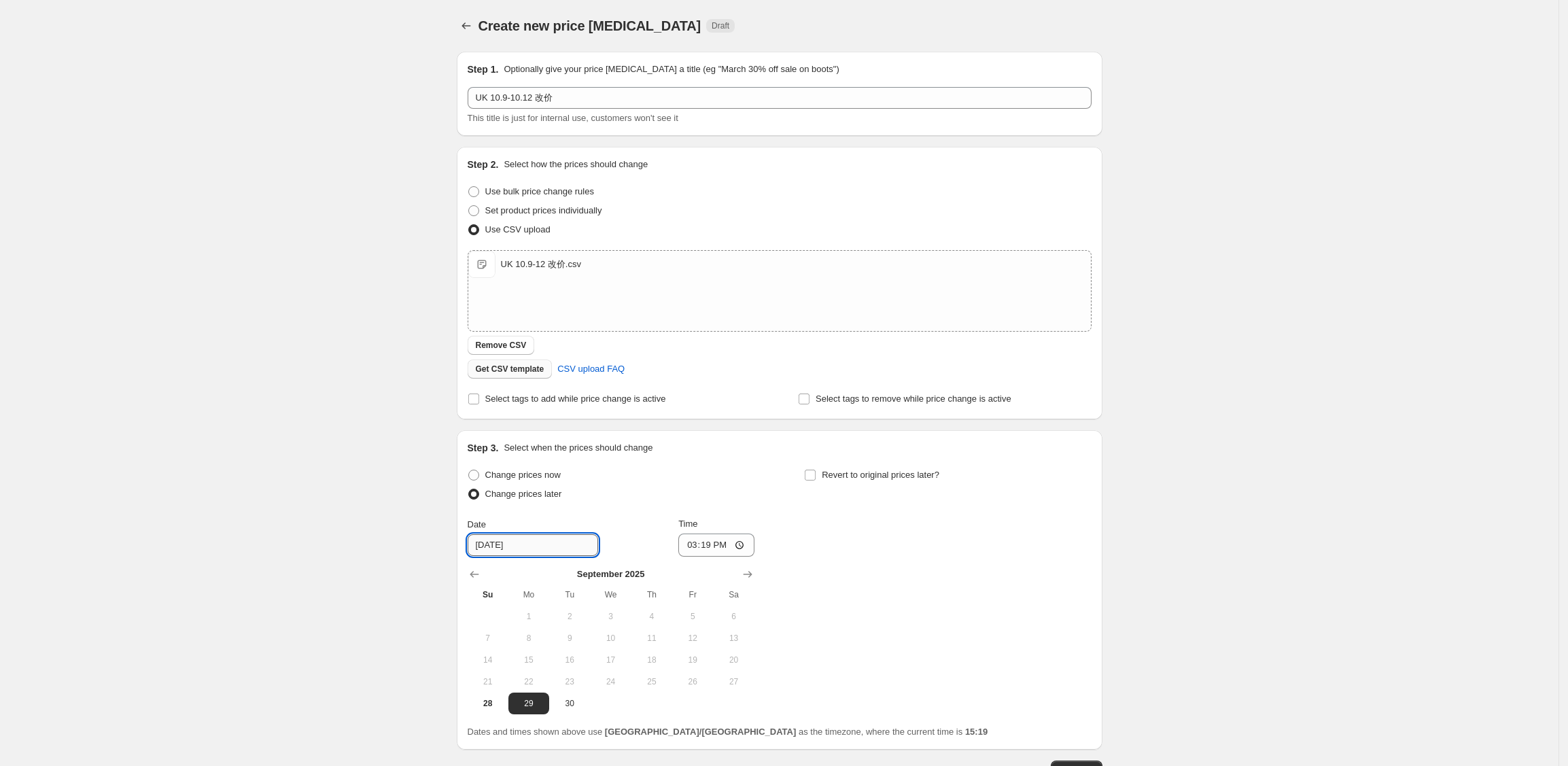
click at [518, 548] on input "9/29/2025" at bounding box center [533, 545] width 131 height 22
click at [747, 570] on icon "Show next month, October 2025" at bounding box center [747, 574] width 14 height 14
click at [663, 645] on button "9" at bounding box center [651, 638] width 41 height 22
type input "10/9/2025"
click at [714, 549] on input "15:19" at bounding box center [716, 545] width 76 height 23
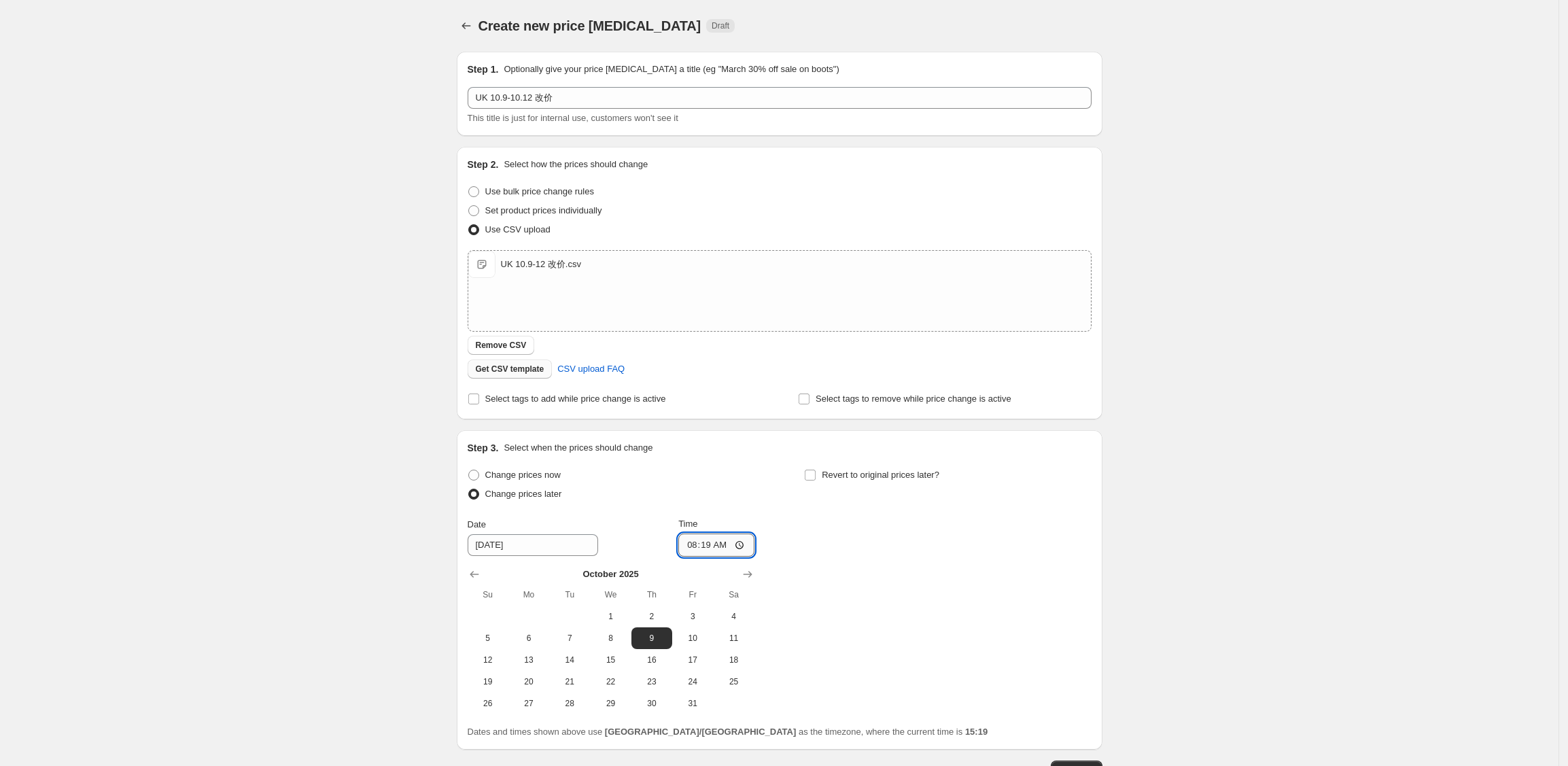
type input "08:00"
click at [1192, 644] on div "Create new price change job. This page is ready Create new price change job Dra…" at bounding box center [779, 431] width 1559 height 862
click at [1245, 509] on div "Create new price change job. This page is ready Create new price change job Dra…" at bounding box center [779, 431] width 1559 height 862
drag, startPoint x: 1158, startPoint y: 215, endPoint x: 1165, endPoint y: 234, distance: 20.2
click at [1158, 215] on div "Create new price change job. This page is ready Create new price change job Dra…" at bounding box center [779, 431] width 1559 height 862
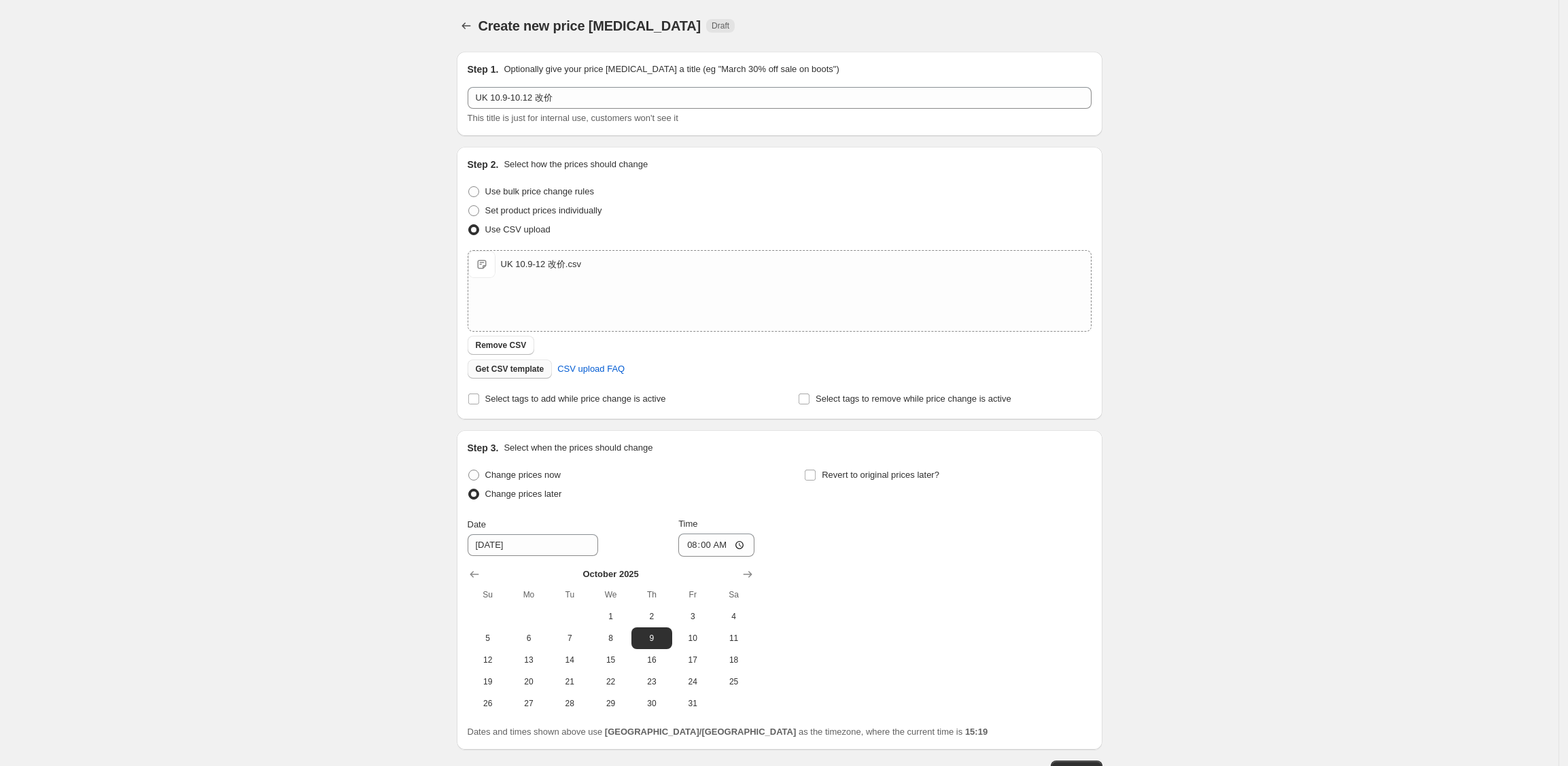
click at [1225, 346] on div "Create new price change job. This page is ready Create new price change job Dra…" at bounding box center [779, 431] width 1559 height 862
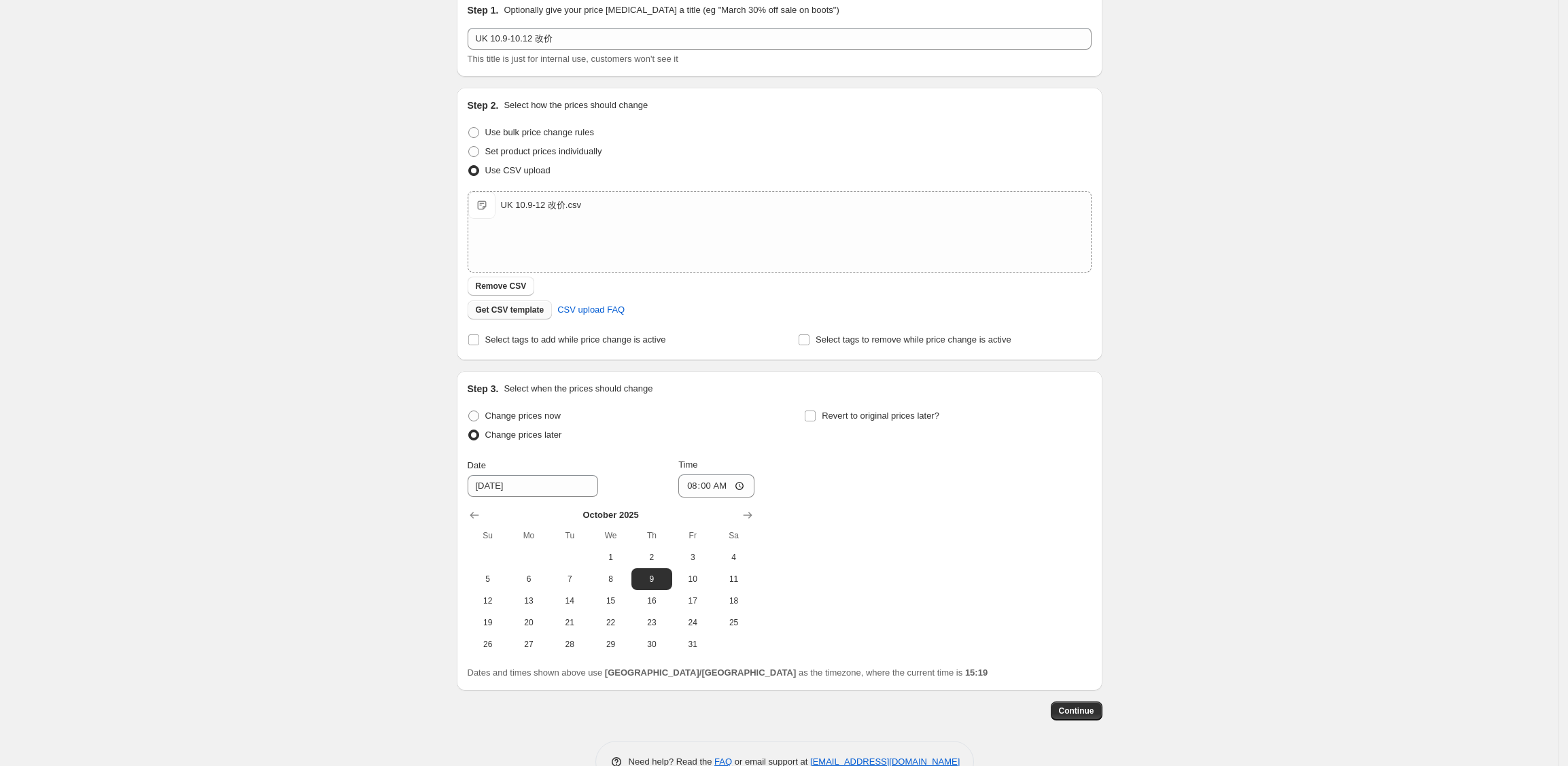
scroll to position [96, 0]
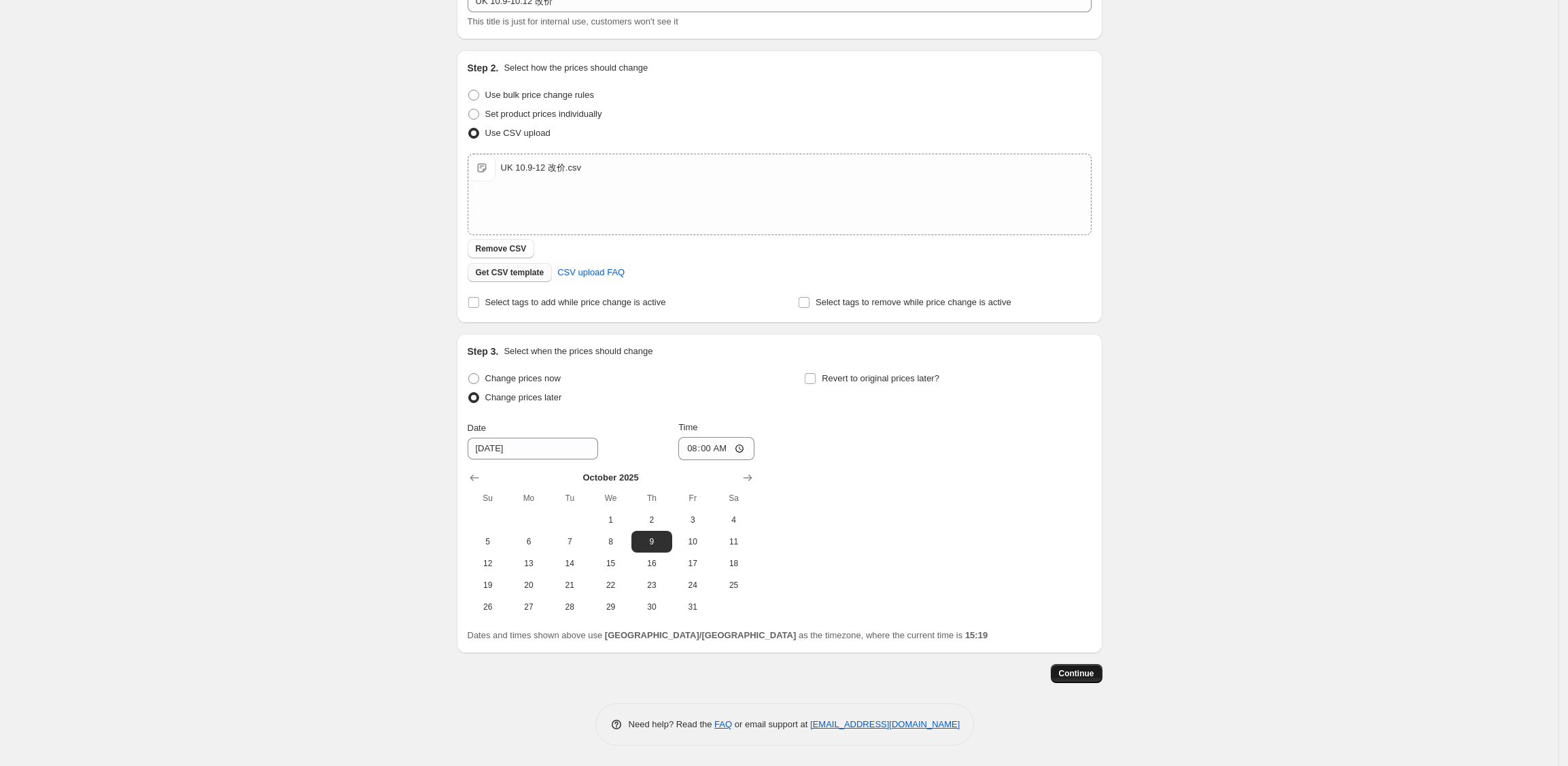
click at [1087, 675] on span "Continue" at bounding box center [1077, 673] width 35 height 11
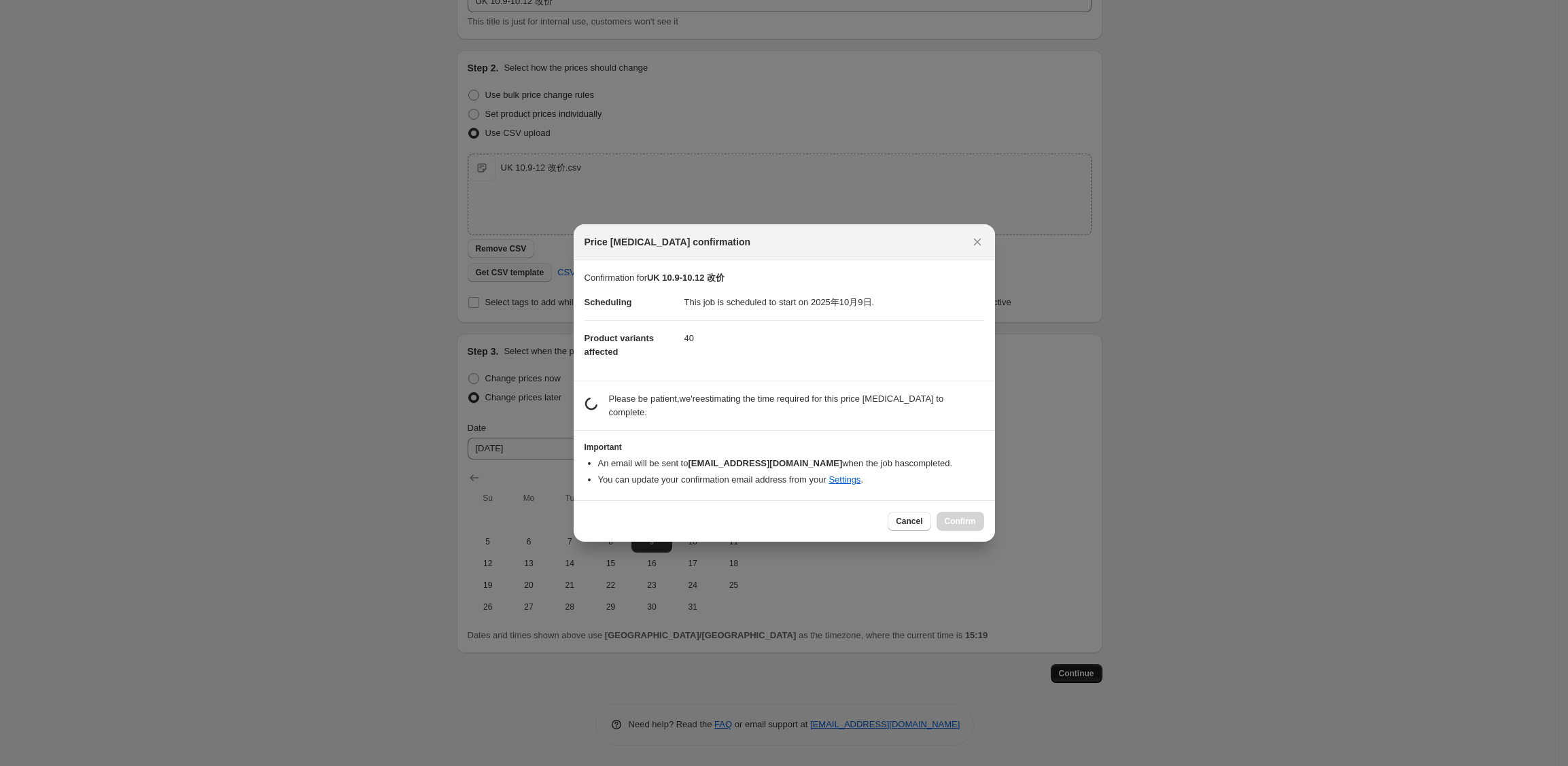
scroll to position [0, 0]
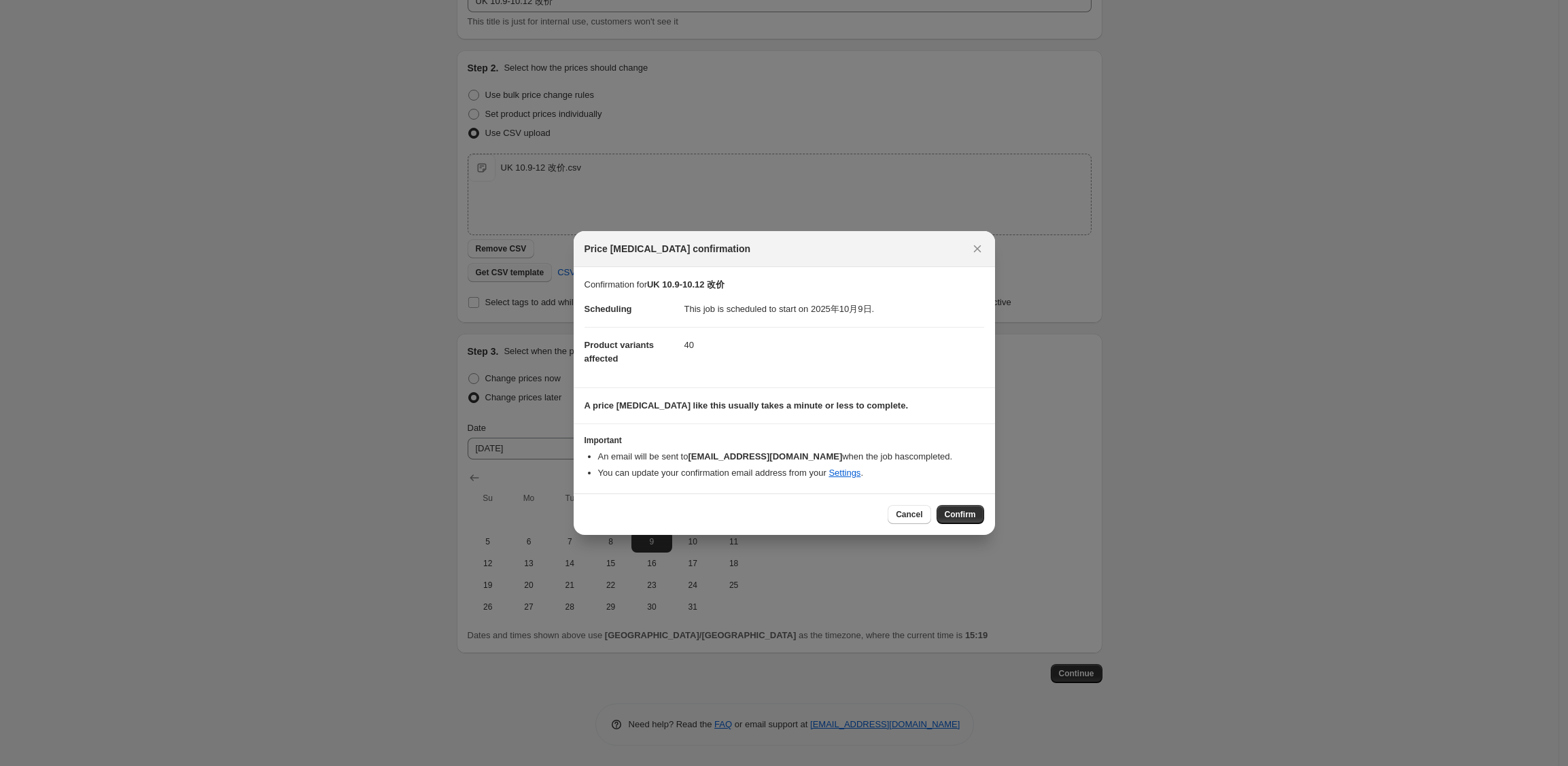
click at [956, 513] on span "Confirm" at bounding box center [960, 515] width 32 height 11
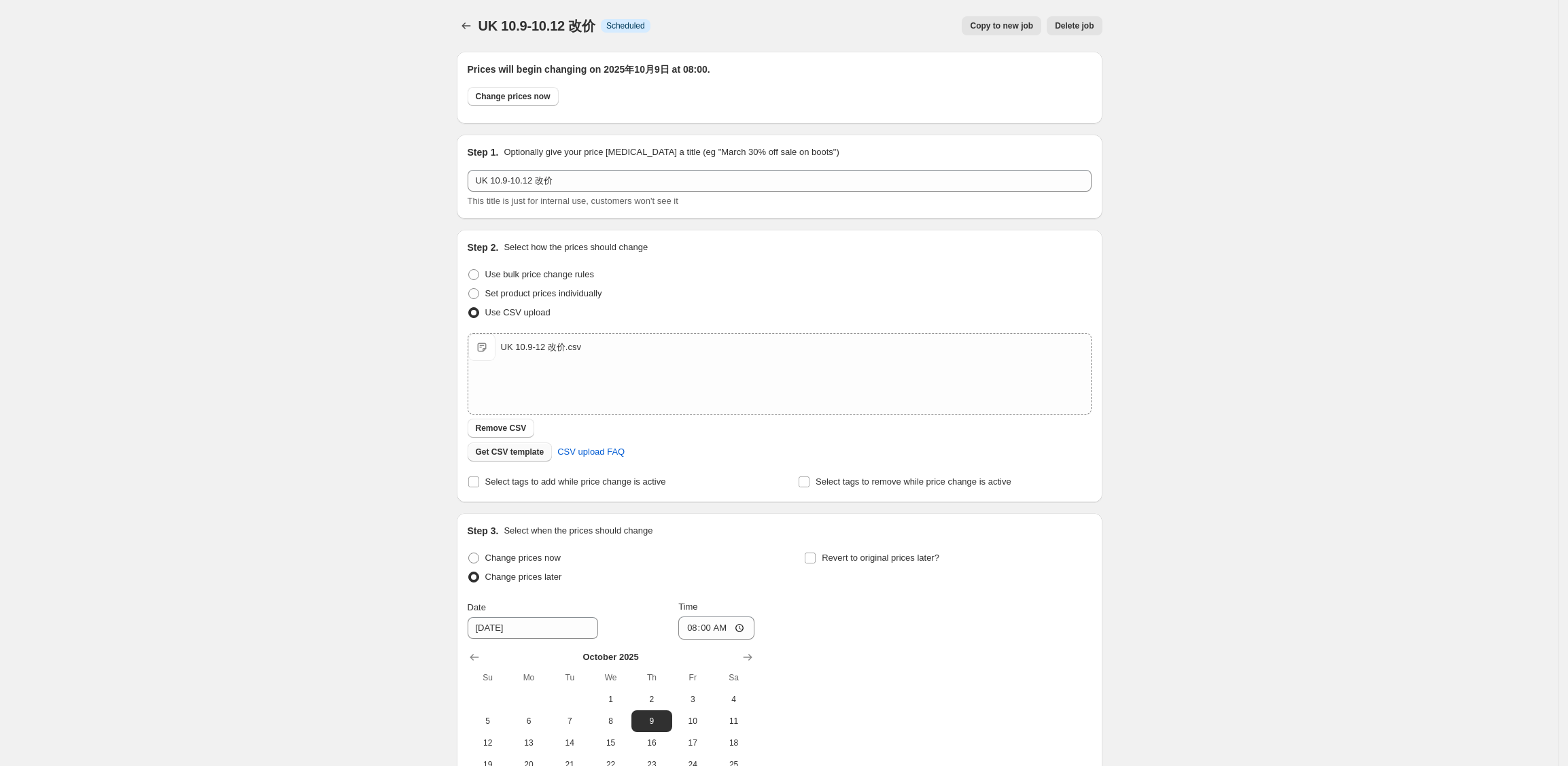
click at [1317, 335] on div "UK 10.9-10.12 改价. This page is ready UK 10.9-10.12 改价 Info Scheduled Copy to ne…" at bounding box center [779, 472] width 1559 height 945
click at [473, 23] on icon "Price change jobs" at bounding box center [466, 25] width 14 height 14
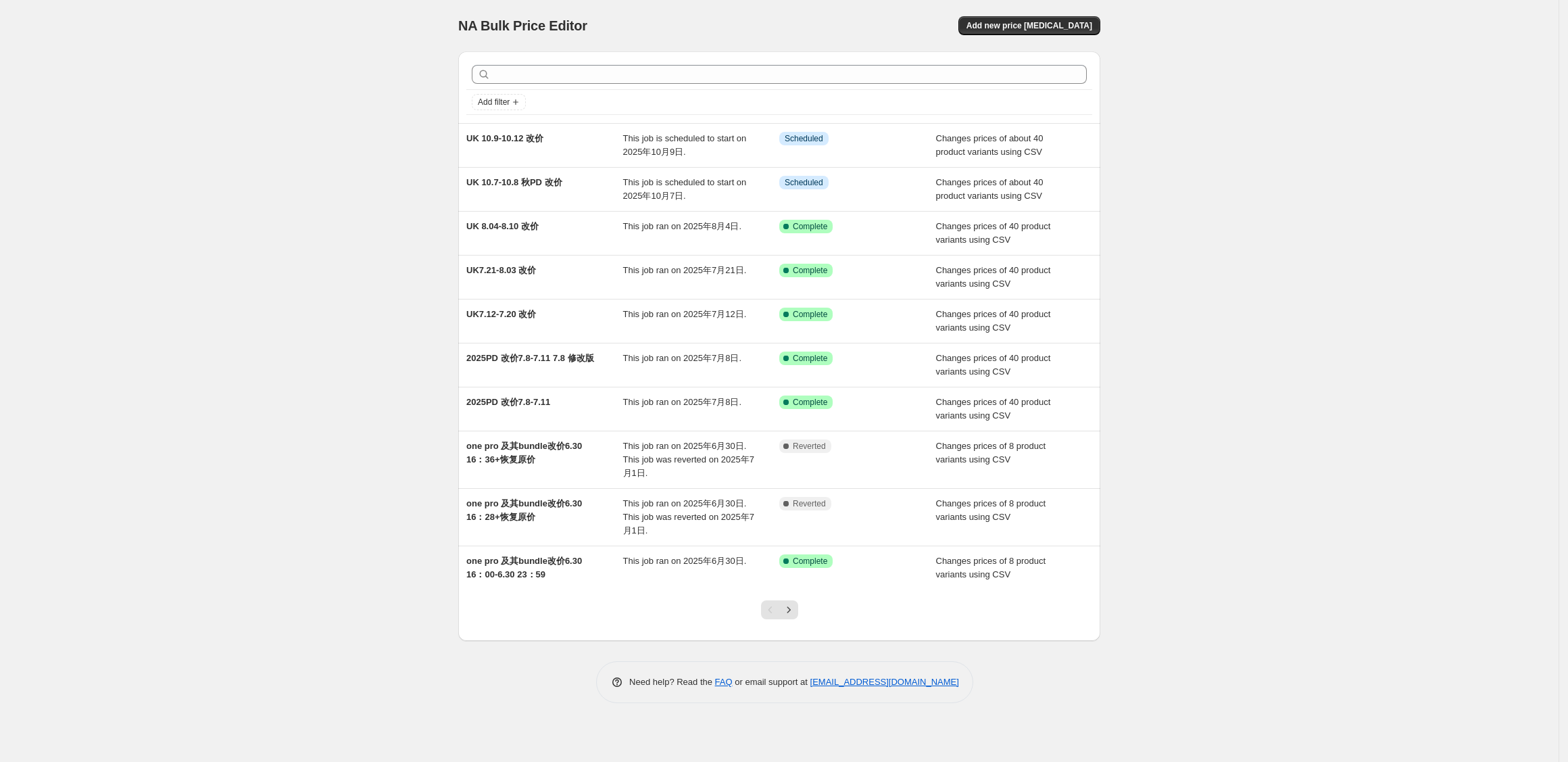
click at [207, 136] on div "NA Bulk Price Editor. This page is ready NA Bulk Price Editor Add new price cha…" at bounding box center [779, 381] width 1559 height 762
click at [220, 131] on div "NA Bulk Price Editor. This page is ready NA Bulk Price Editor Add new price cha…" at bounding box center [779, 381] width 1559 height 762
click at [231, 158] on div "NA Bulk Price Editor. This page is ready NA Bulk Price Editor Add new price cha…" at bounding box center [779, 381] width 1559 height 762
